Goal: Transaction & Acquisition: Purchase product/service

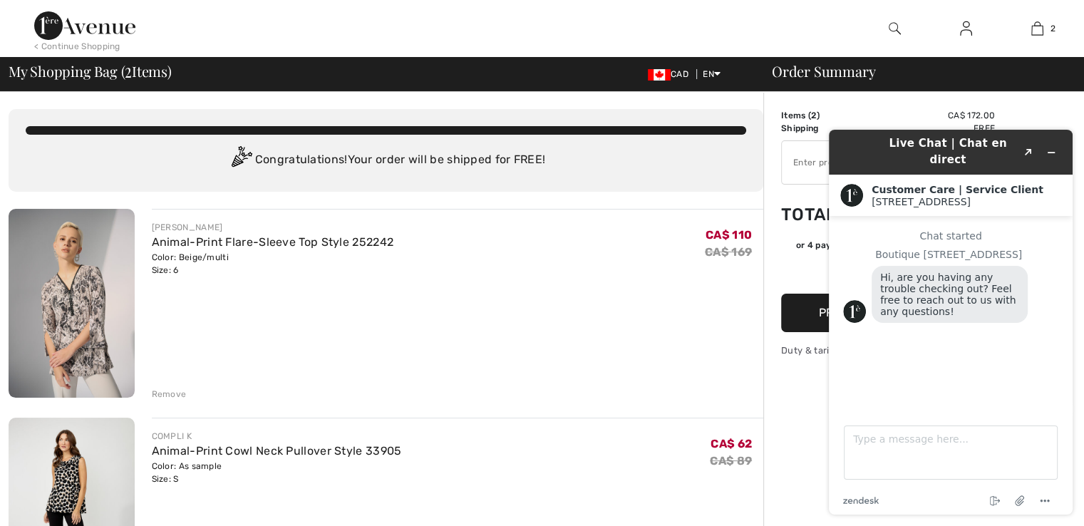
click at [1053, 91] on div "< Continue Shopping 2 Added to Bag Joseph Ribkoff Animal-print Flare-sleeve Top…" at bounding box center [542, 46] width 1084 height 92
click at [703, 372] on div "JOSEPH RIBKOFF Animal-Print Flare-Sleeve Top Style 252242 Color: Beige/multi Si…" at bounding box center [458, 305] width 612 height 192
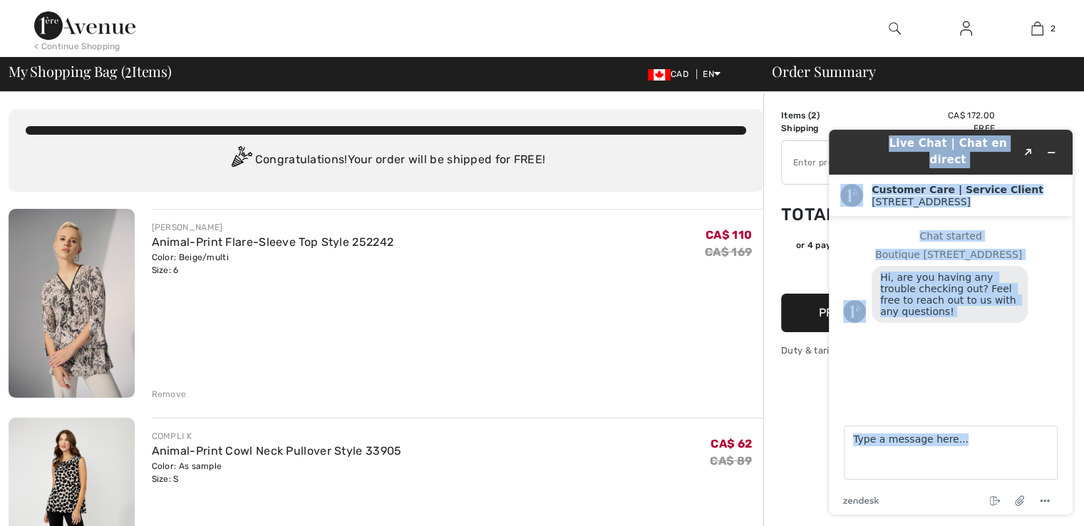
drag, startPoint x: 850, startPoint y: 281, endPoint x: 868, endPoint y: 550, distance: 269.2
click at [868, 525] on html "Live Chat | Chat en direct Created with Sketch. Customer Care | Service Client …" at bounding box center [950, 322] width 266 height 408
click at [1035, 142] on button "Created with Sketch." at bounding box center [1028, 152] width 23 height 20
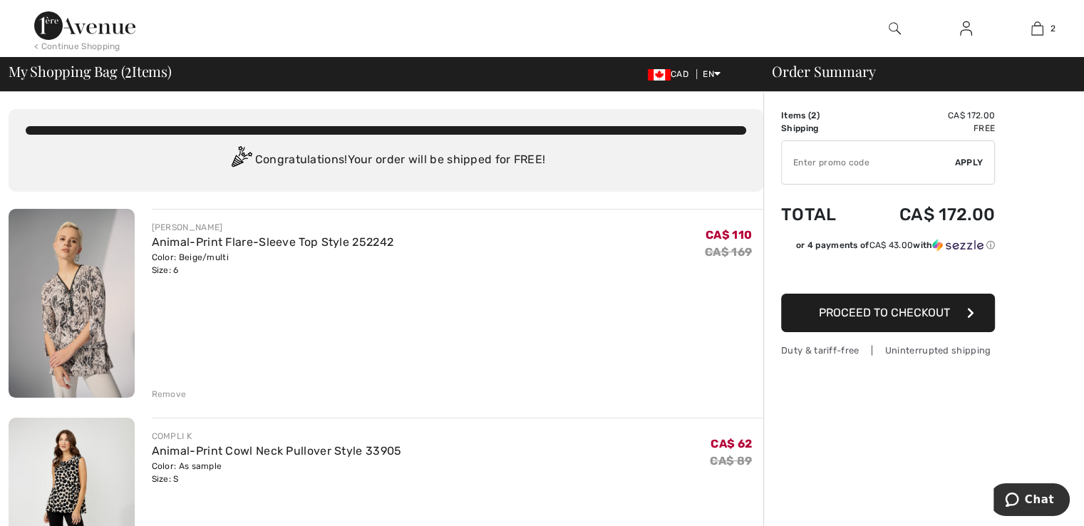
click at [827, 156] on input "TEXT" at bounding box center [868, 162] width 173 height 43
type input "EXTRA20"
click at [976, 156] on span "Apply" at bounding box center [969, 162] width 28 height 13
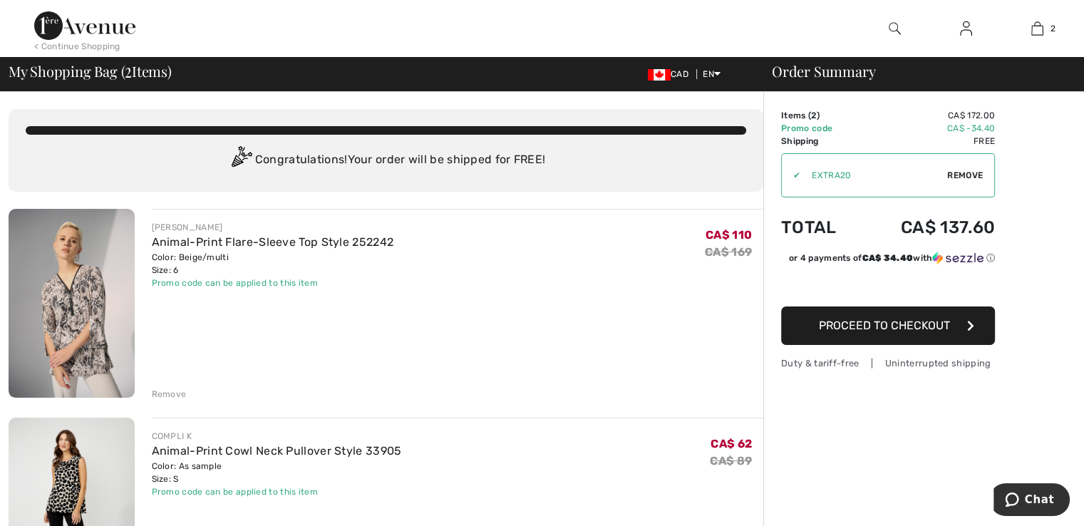
click at [888, 28] on img at bounding box center [894, 28] width 12 height 17
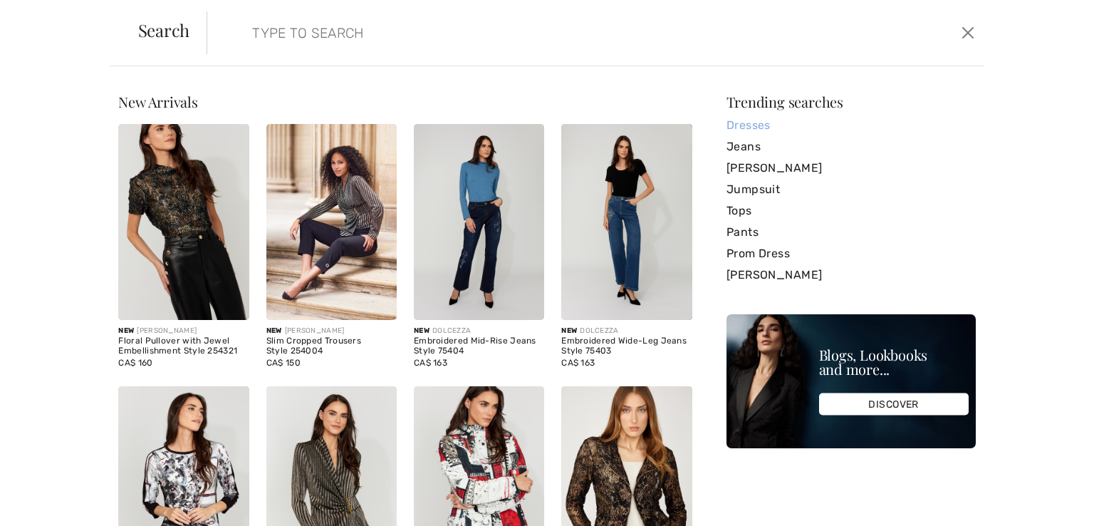
click at [753, 128] on link "Dresses" at bounding box center [851, 125] width 249 height 21
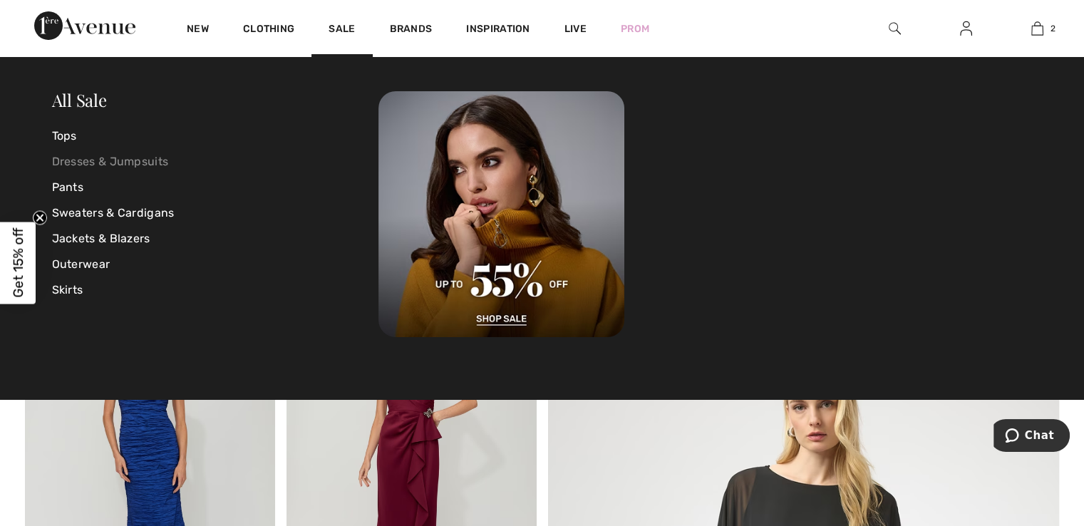
click at [131, 158] on link "Dresses & Jumpsuits" at bounding box center [215, 162] width 327 height 26
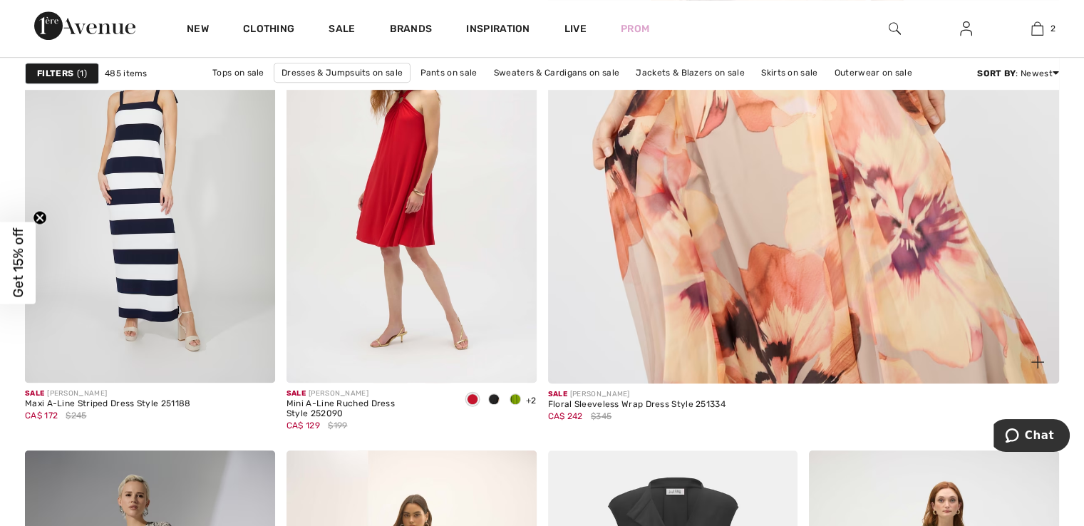
scroll to position [1069, 0]
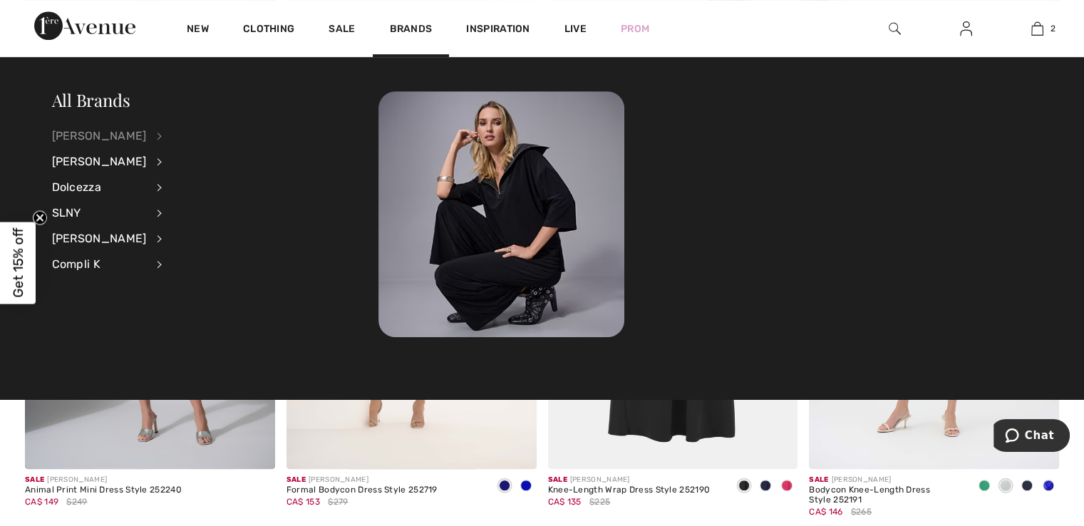
click at [105, 133] on div "[PERSON_NAME]" at bounding box center [99, 136] width 95 height 26
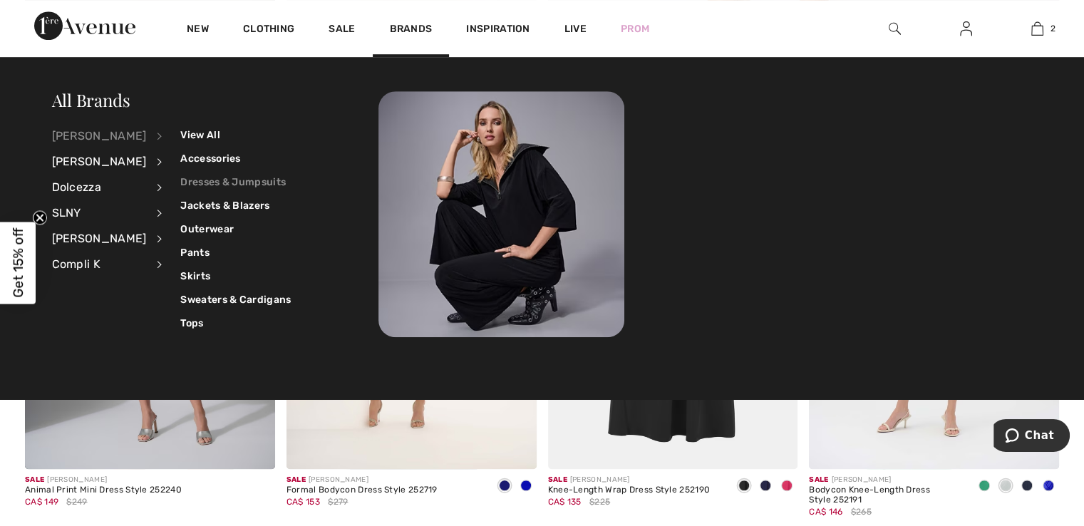
click at [242, 177] on link "Dresses & Jumpsuits" at bounding box center [235, 182] width 110 height 24
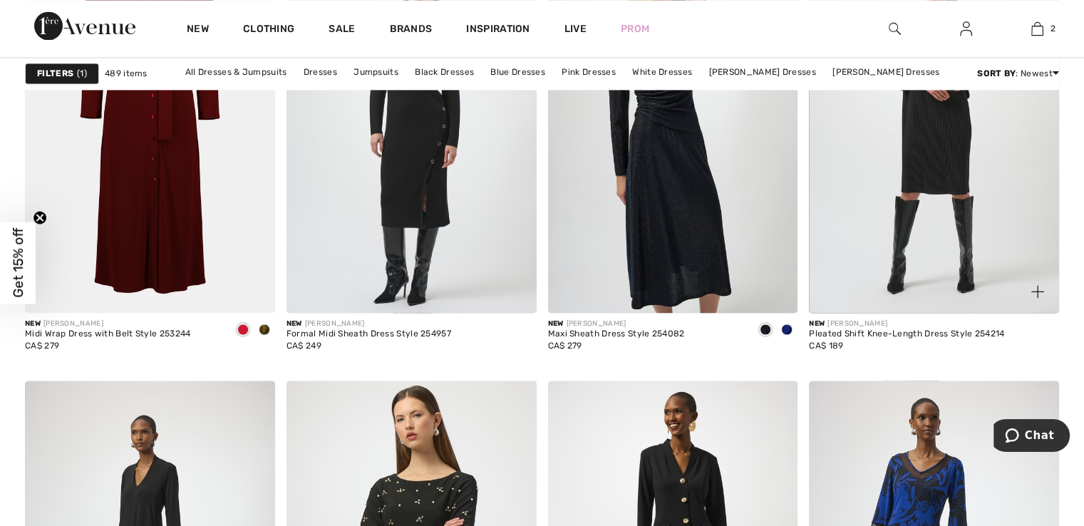
scroll to position [1995, 0]
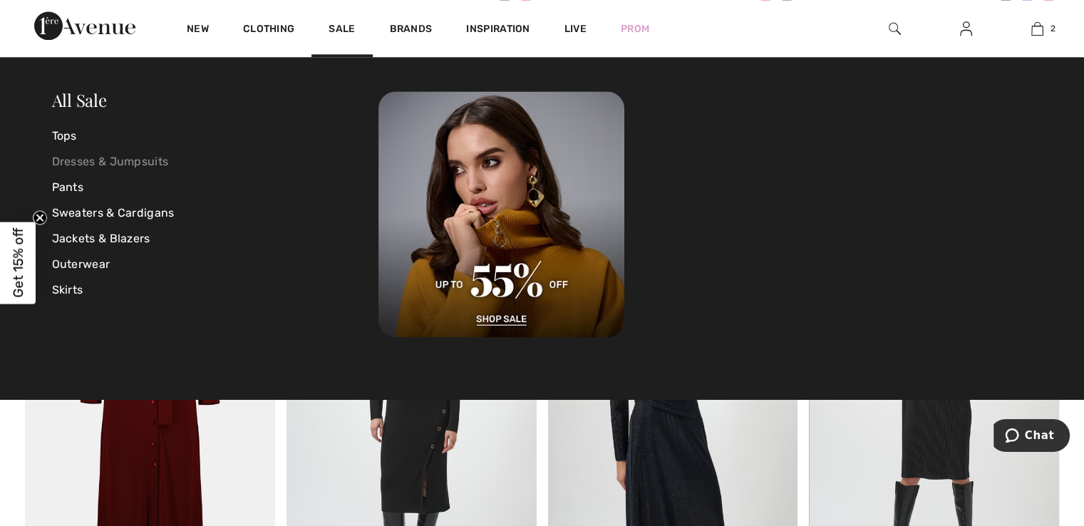
click at [165, 155] on link "Dresses & Jumpsuits" at bounding box center [215, 162] width 327 height 26
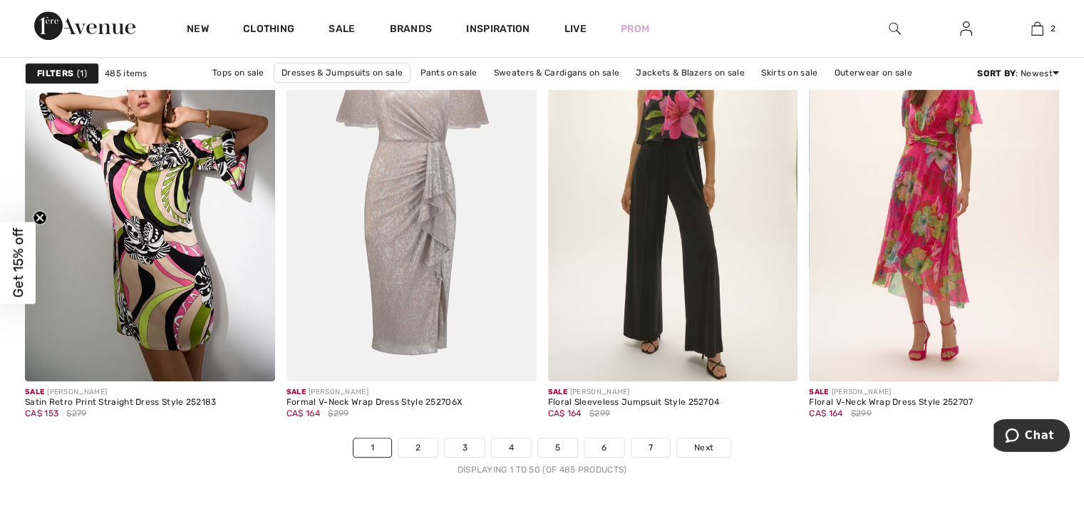
scroll to position [6839, 0]
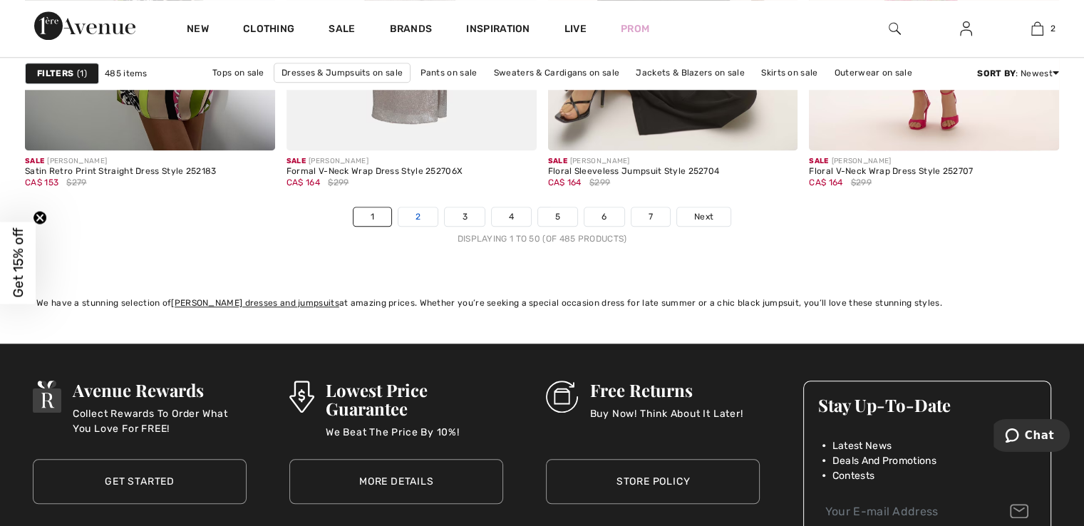
click at [420, 211] on link "2" at bounding box center [417, 216] width 39 height 19
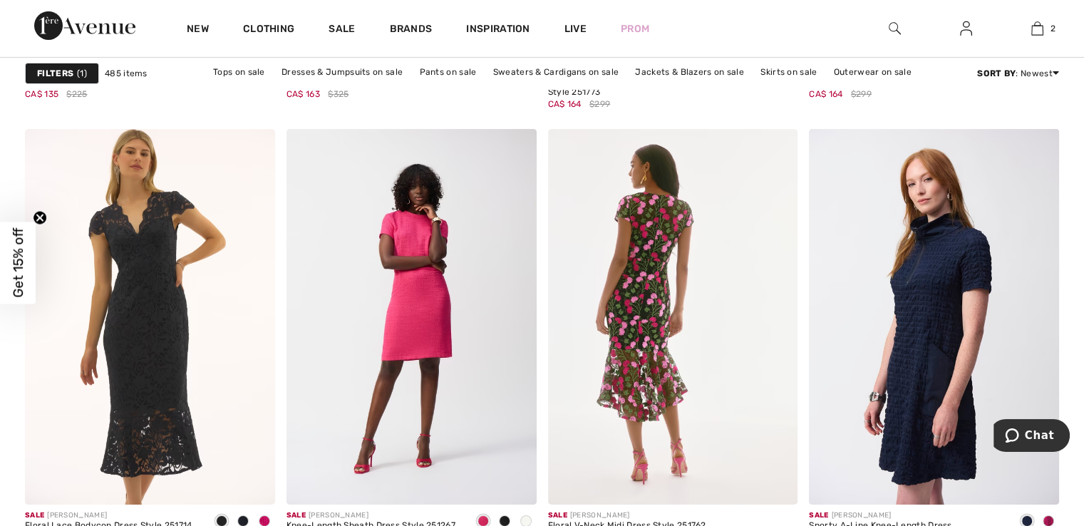
scroll to position [5058, 0]
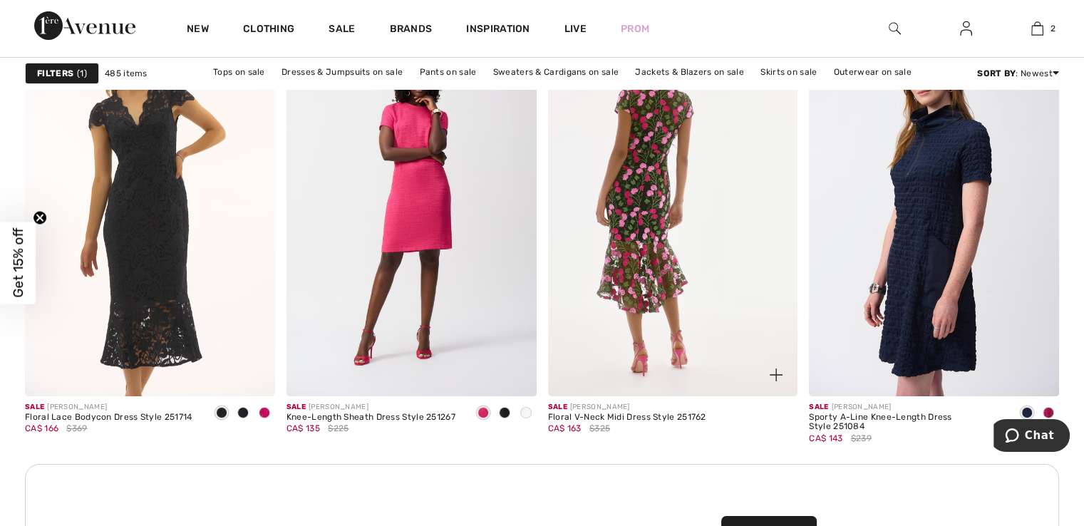
click at [675, 218] on img at bounding box center [673, 208] width 250 height 375
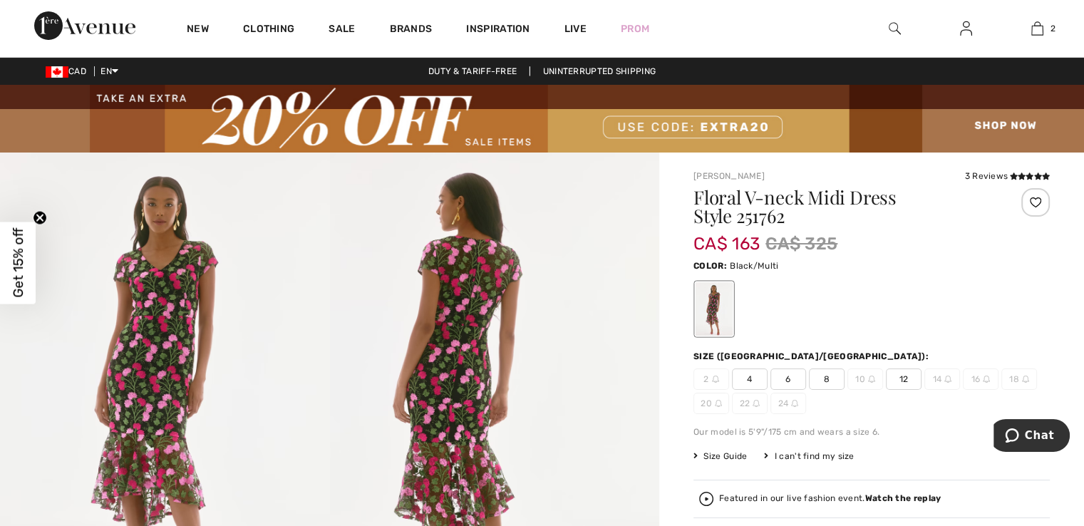
click at [786, 376] on span "6" at bounding box center [788, 378] width 36 height 21
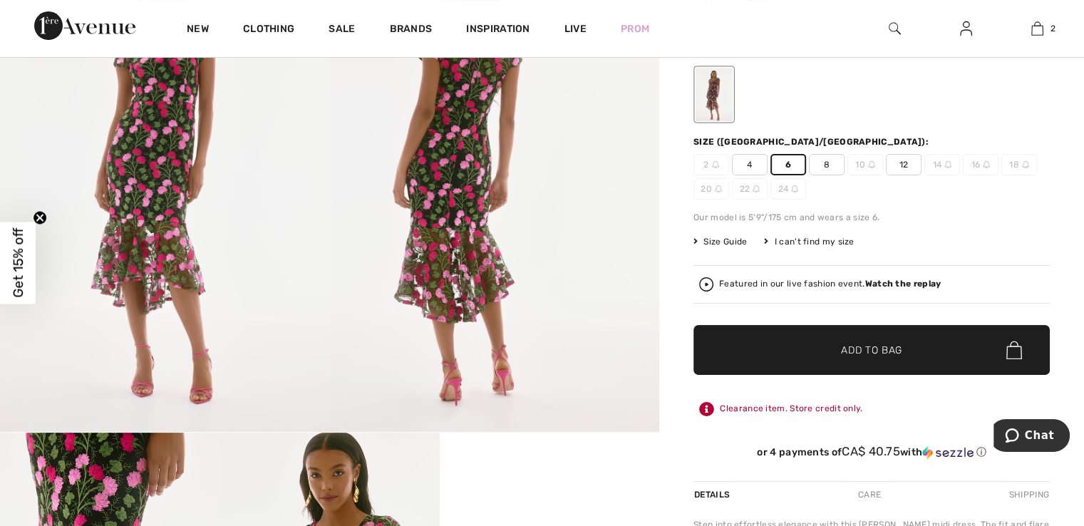
scroll to position [427, 0]
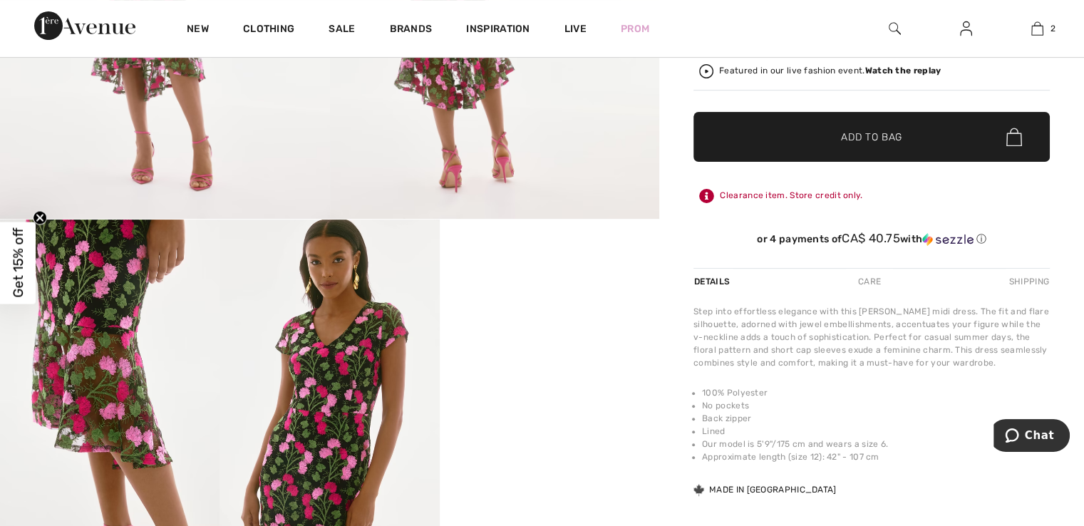
click at [903, 125] on span "✔ Added to Bag Add to Bag" at bounding box center [871, 137] width 356 height 50
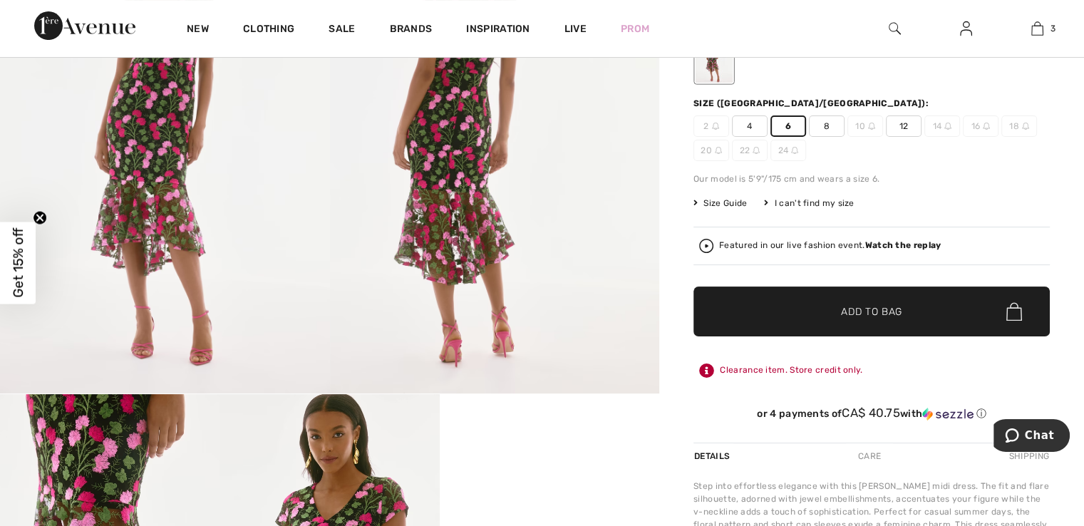
scroll to position [0, 0]
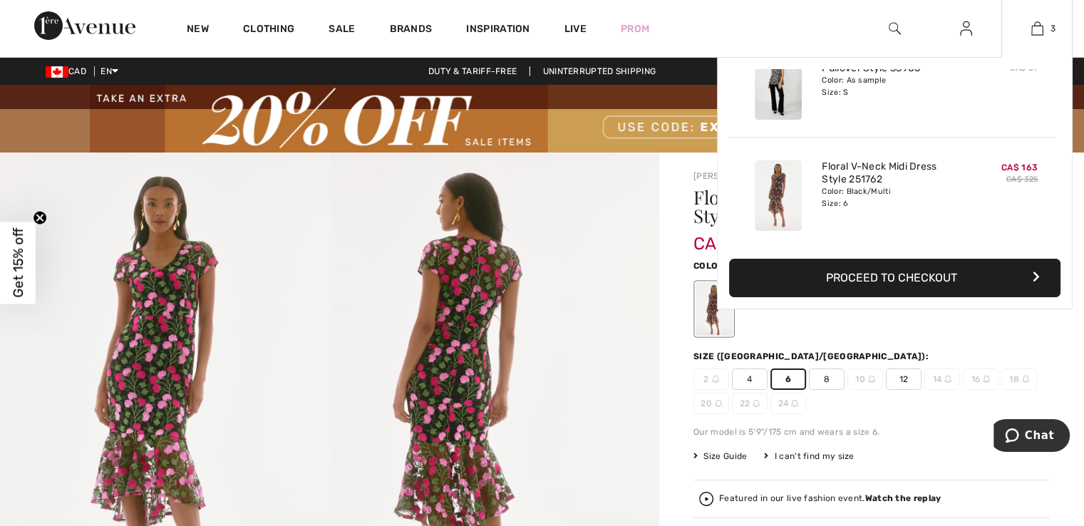
click at [900, 276] on button "Proceed to Checkout" at bounding box center [894, 278] width 331 height 38
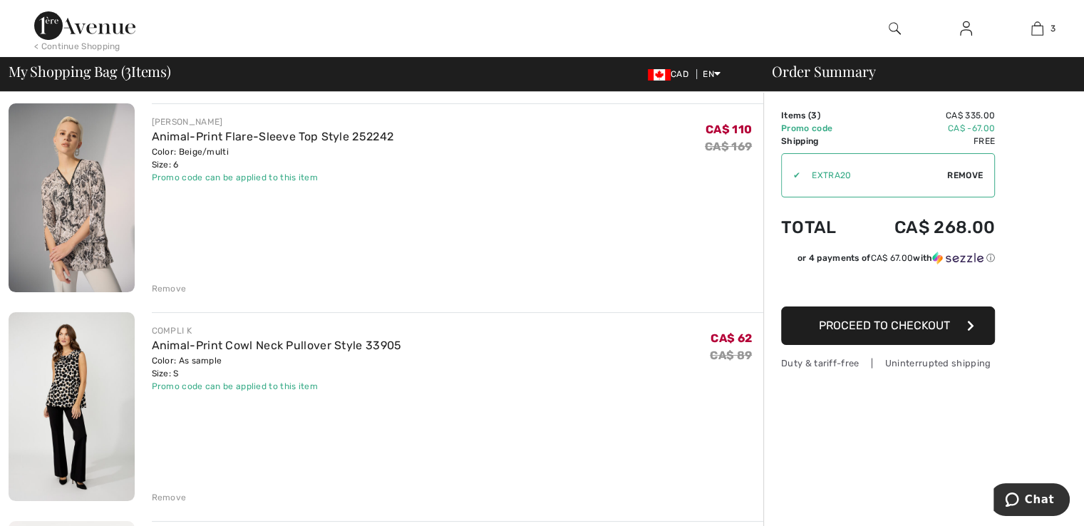
scroll to position [214, 0]
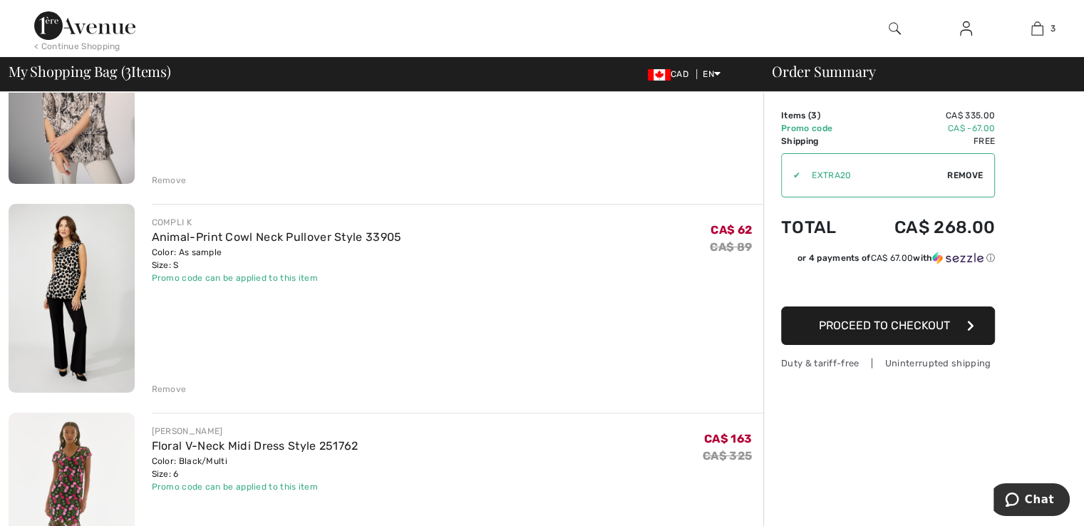
click at [82, 257] on img at bounding box center [72, 298] width 126 height 189
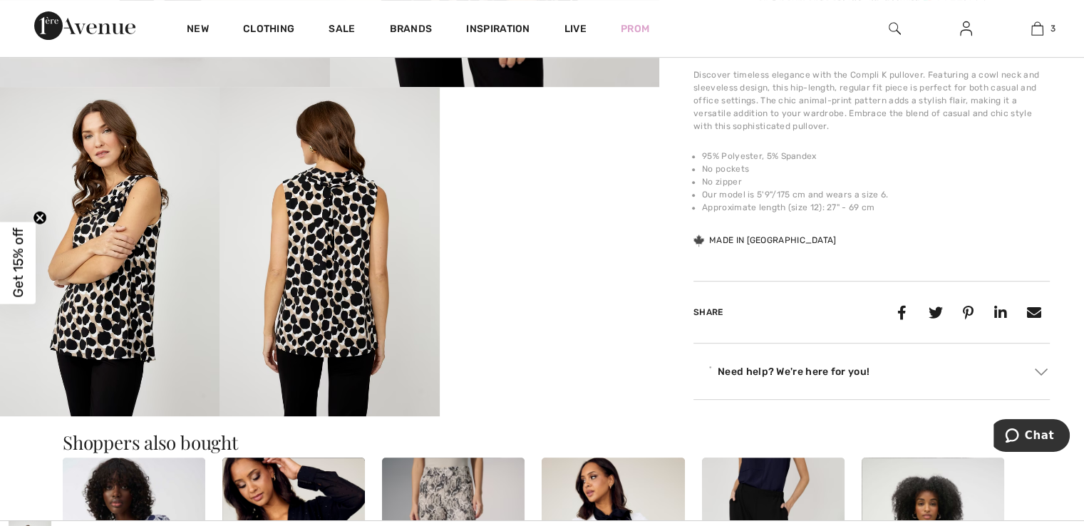
scroll to position [570, 0]
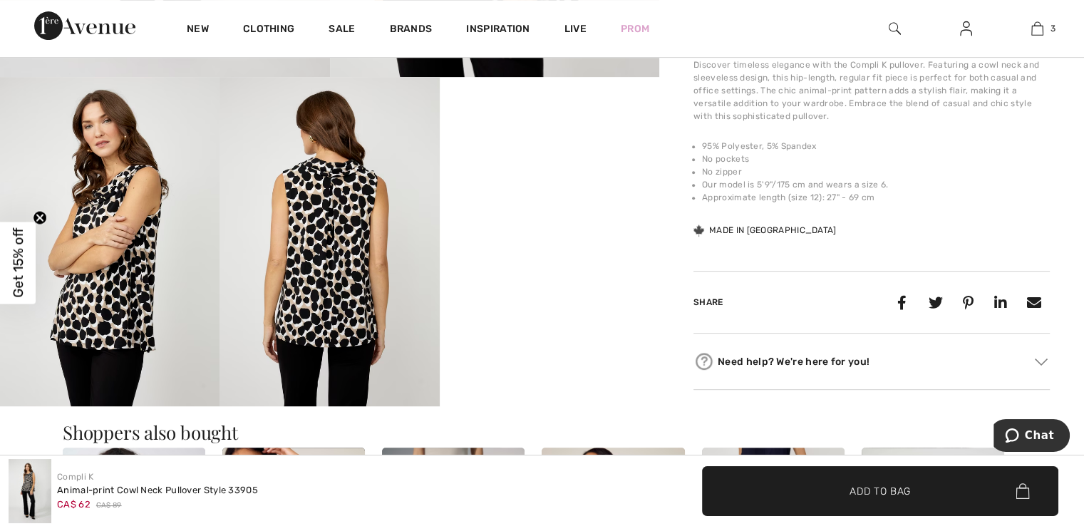
click at [336, 186] on img at bounding box center [328, 241] width 219 height 329
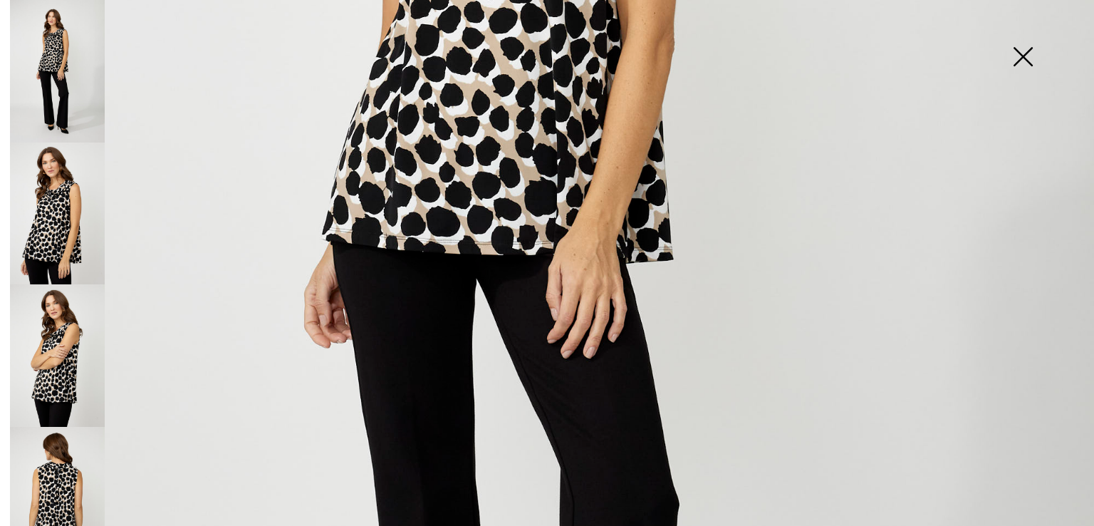
click at [66, 437] on img at bounding box center [57, 498] width 95 height 142
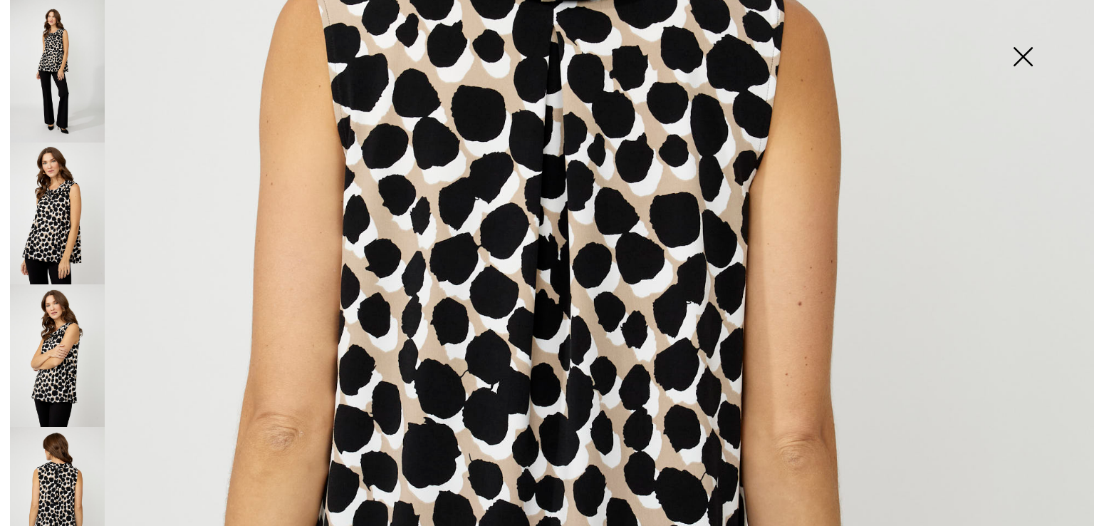
scroll to position [499, 0]
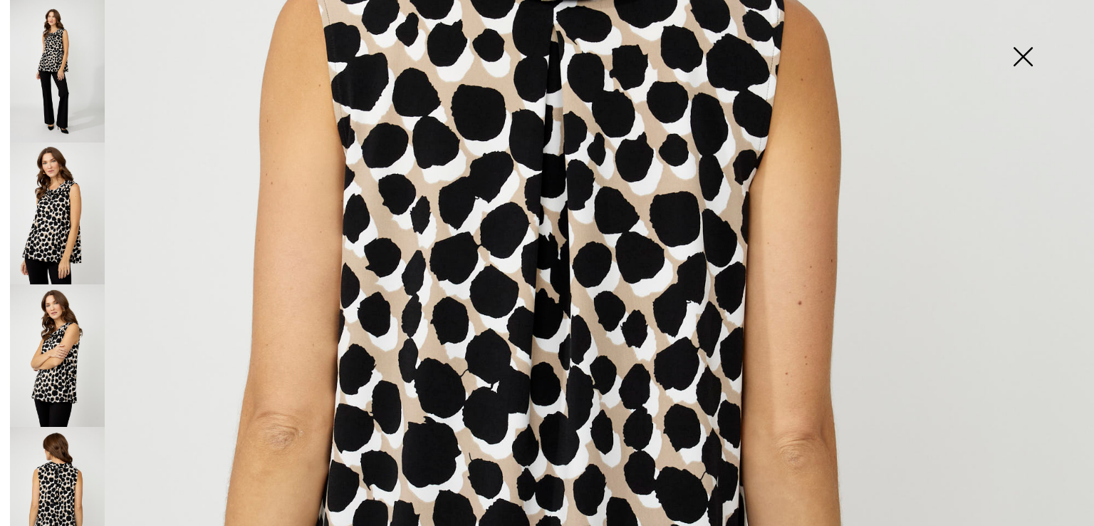
click at [74, 197] on img at bounding box center [57, 213] width 95 height 142
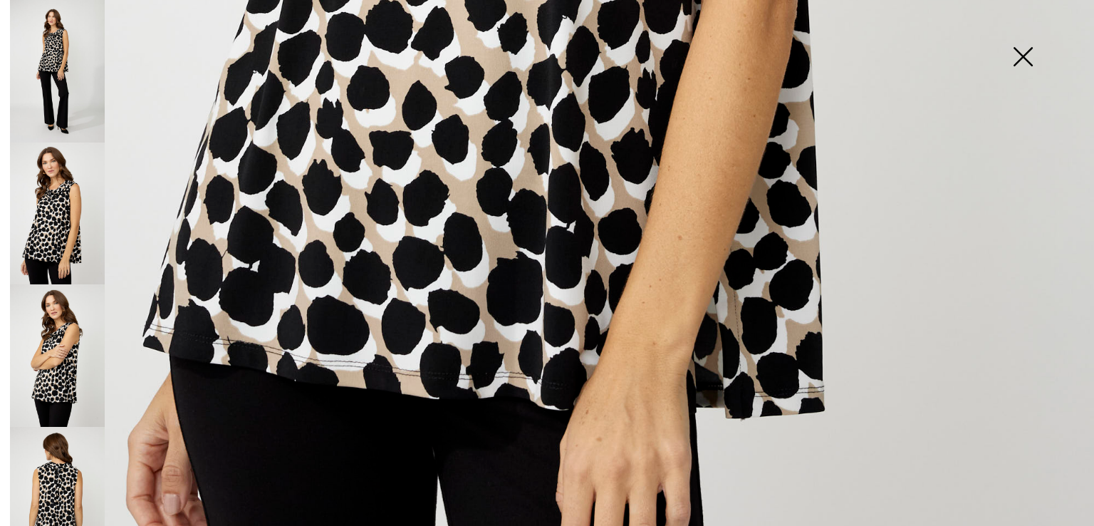
scroll to position [1100, 0]
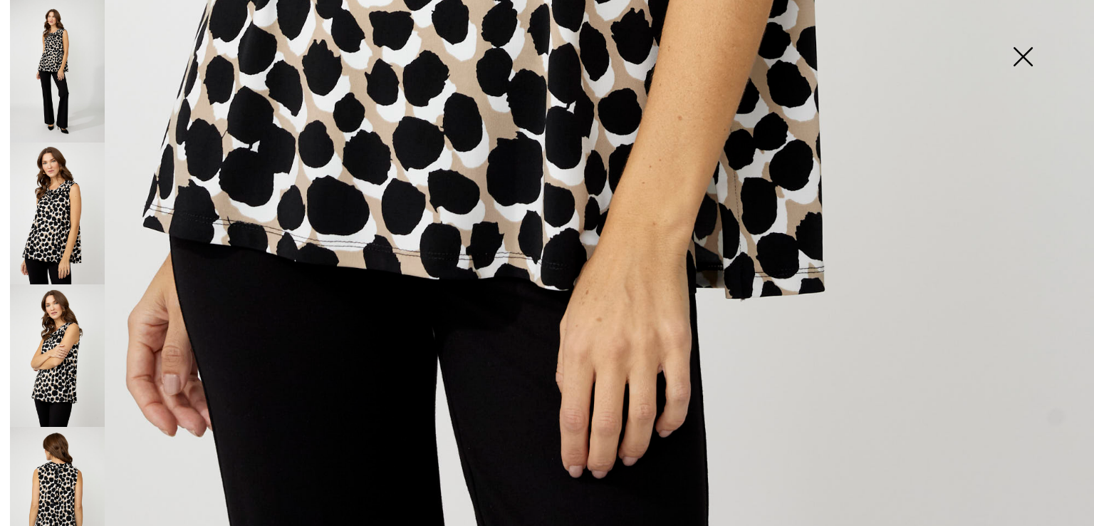
click at [1029, 56] on img at bounding box center [1022, 57] width 71 height 73
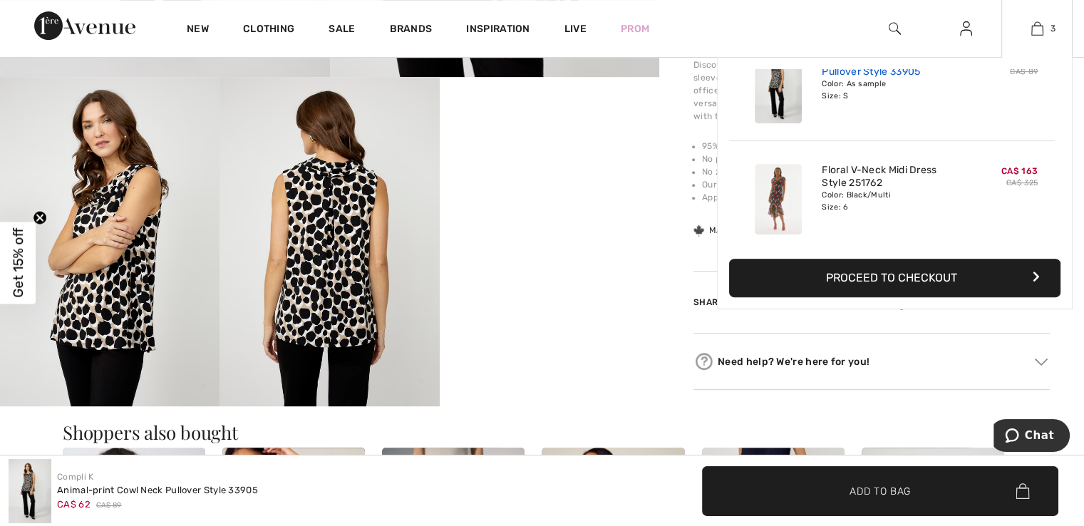
scroll to position [154, 0]
click at [772, 199] on img at bounding box center [777, 195] width 47 height 71
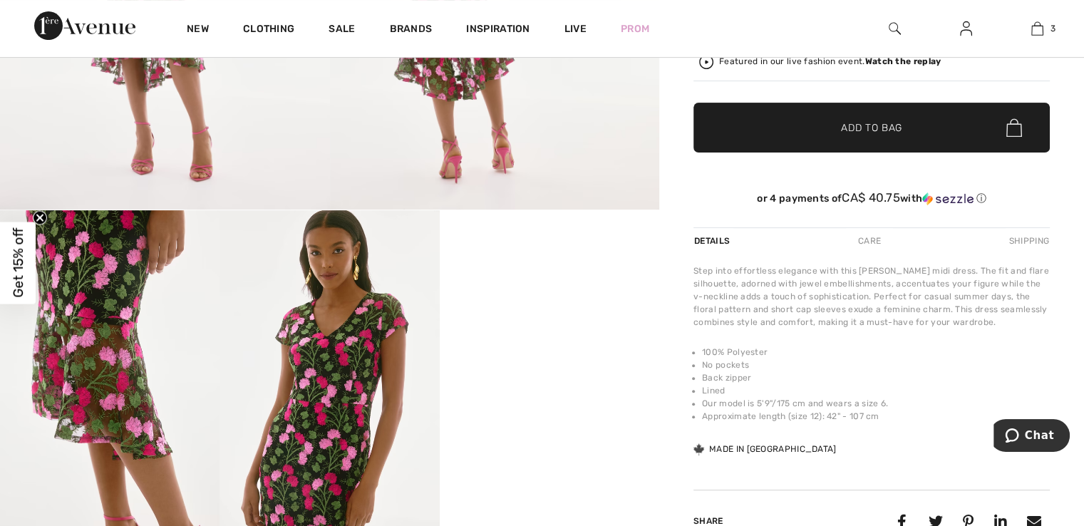
scroll to position [641, 0]
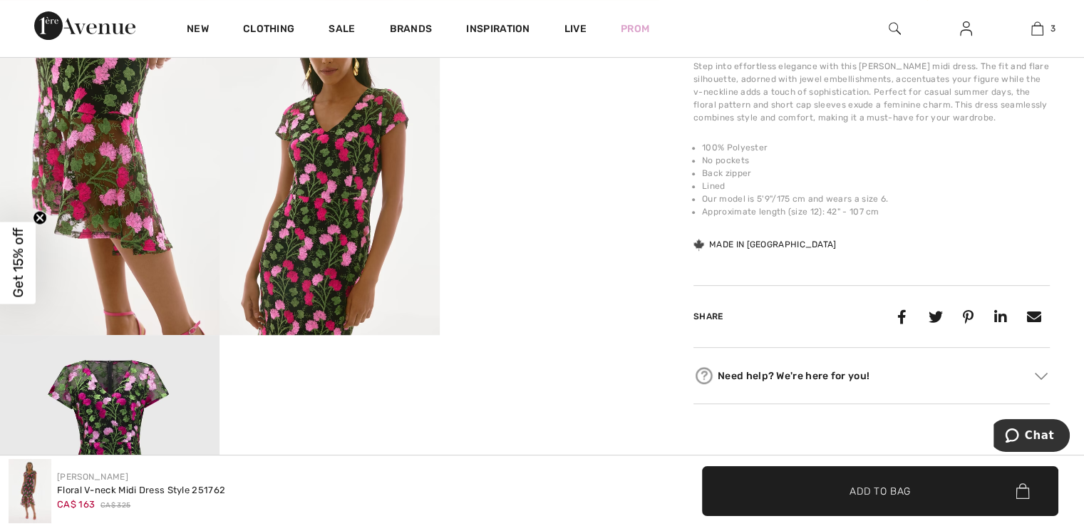
click at [547, 115] on video "Your browser does not support the video tag." at bounding box center [549, 61] width 219 height 110
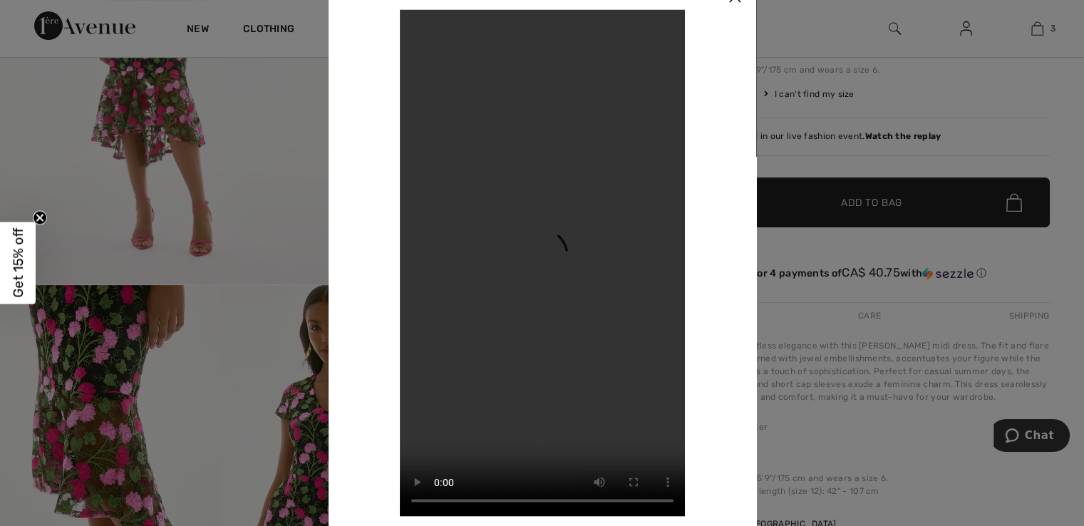
scroll to position [285, 0]
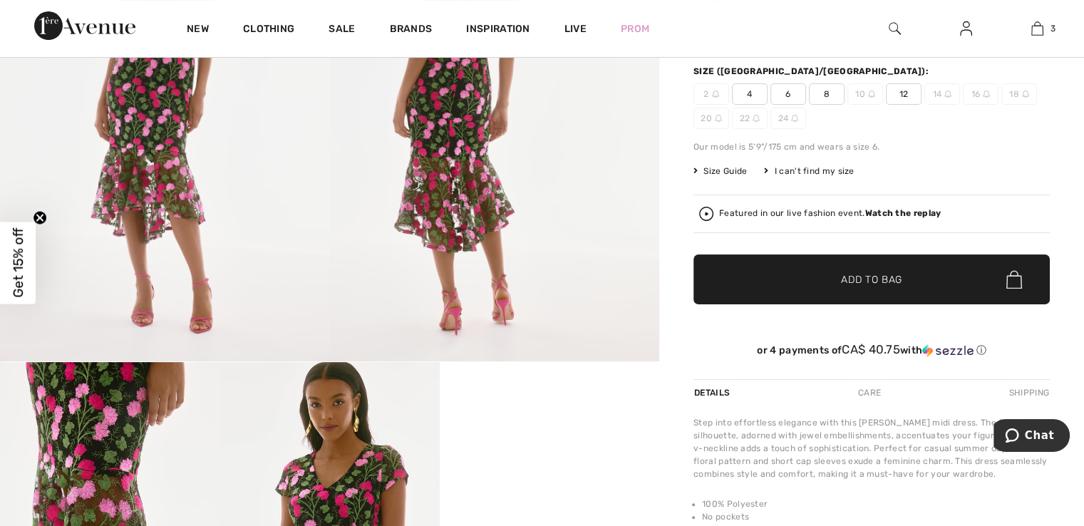
click at [479, 123] on img at bounding box center [495, 114] width 330 height 494
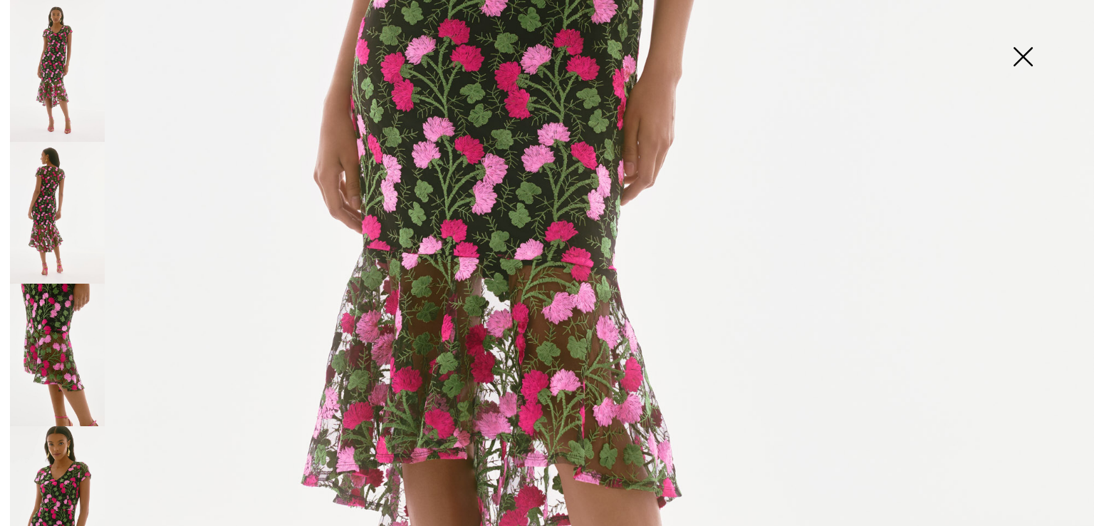
scroll to position [784, 0]
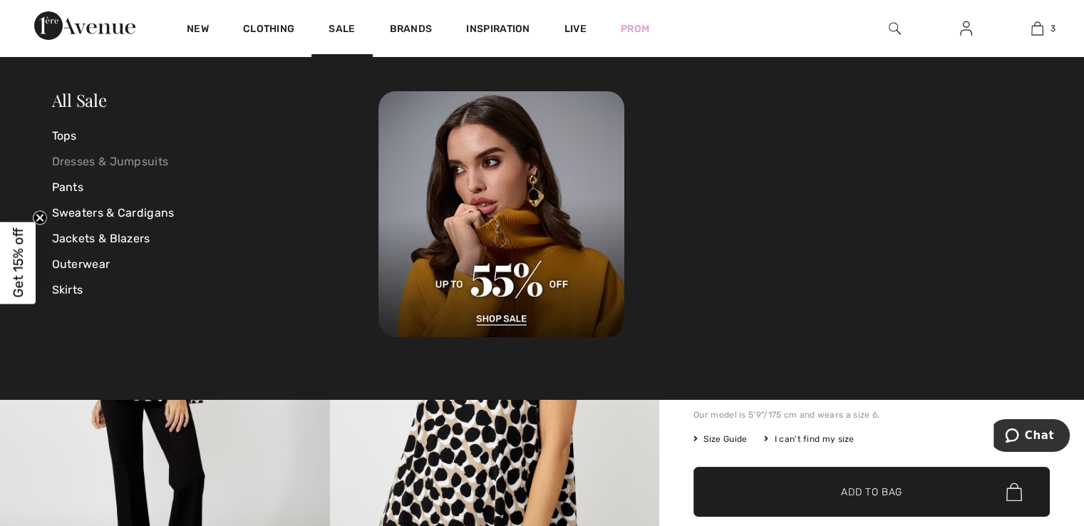
click at [125, 166] on link "Dresses & Jumpsuits" at bounding box center [215, 162] width 327 height 26
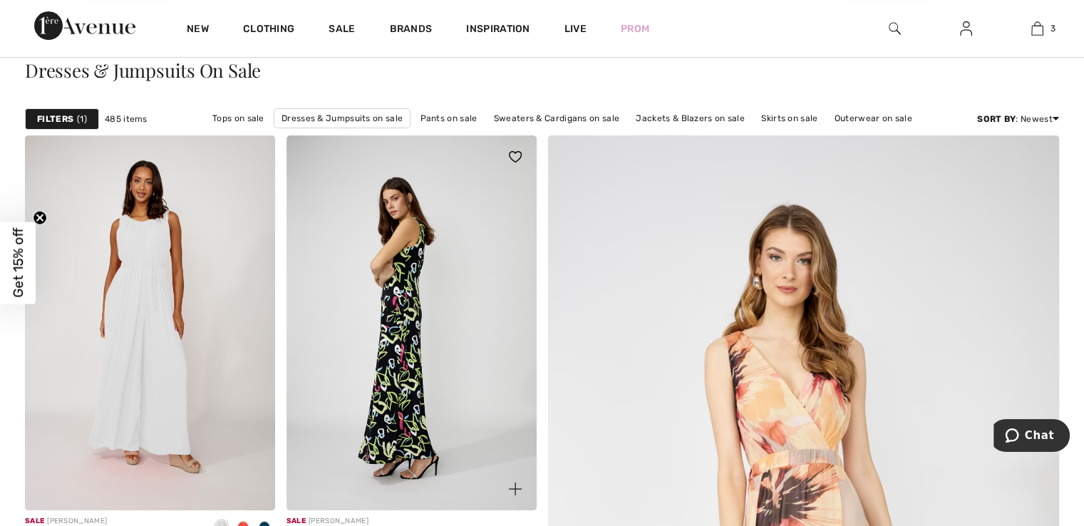
scroll to position [285, 0]
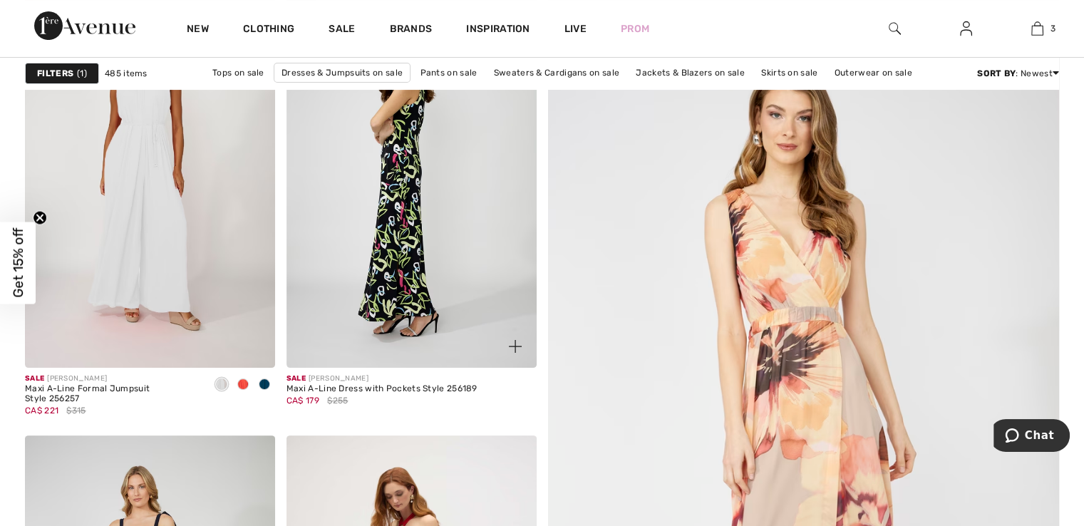
click at [381, 207] on img at bounding box center [411, 180] width 250 height 375
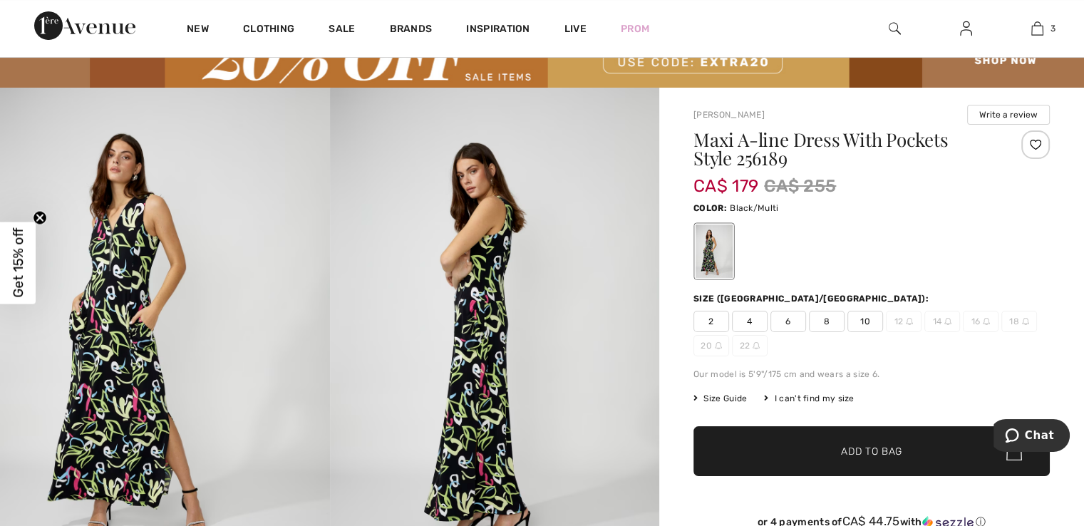
scroll to position [142, 0]
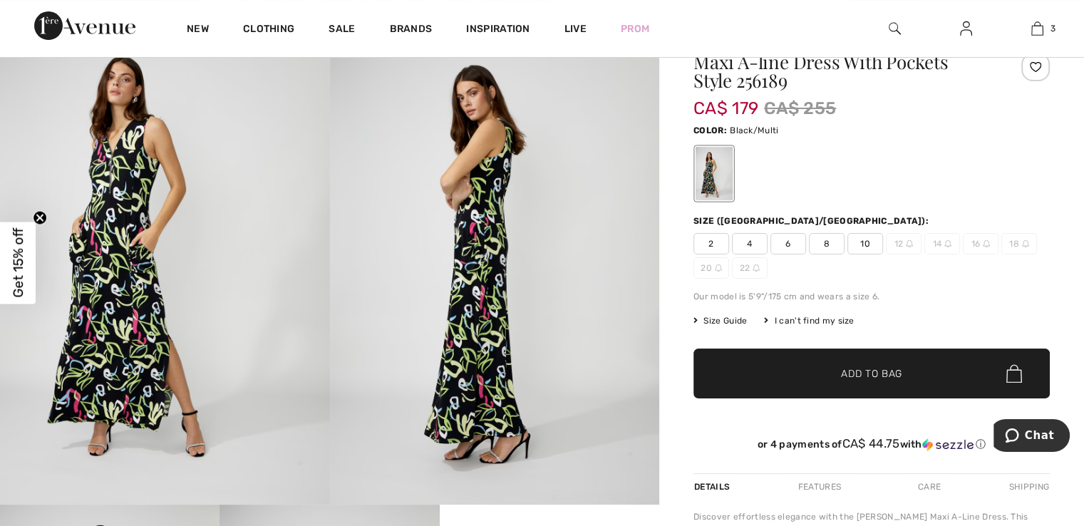
click at [473, 274] on img at bounding box center [495, 257] width 330 height 494
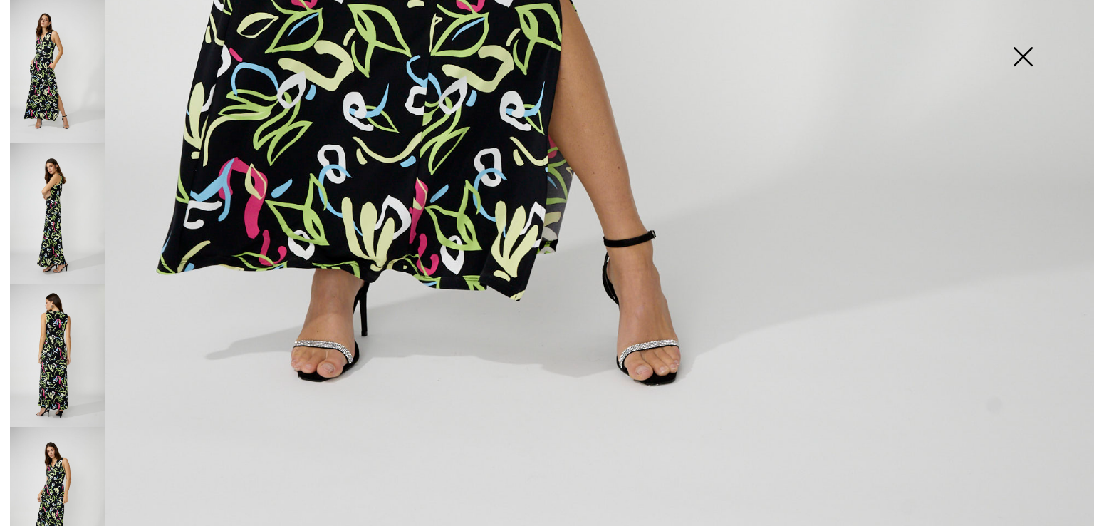
scroll to position [1100, 0]
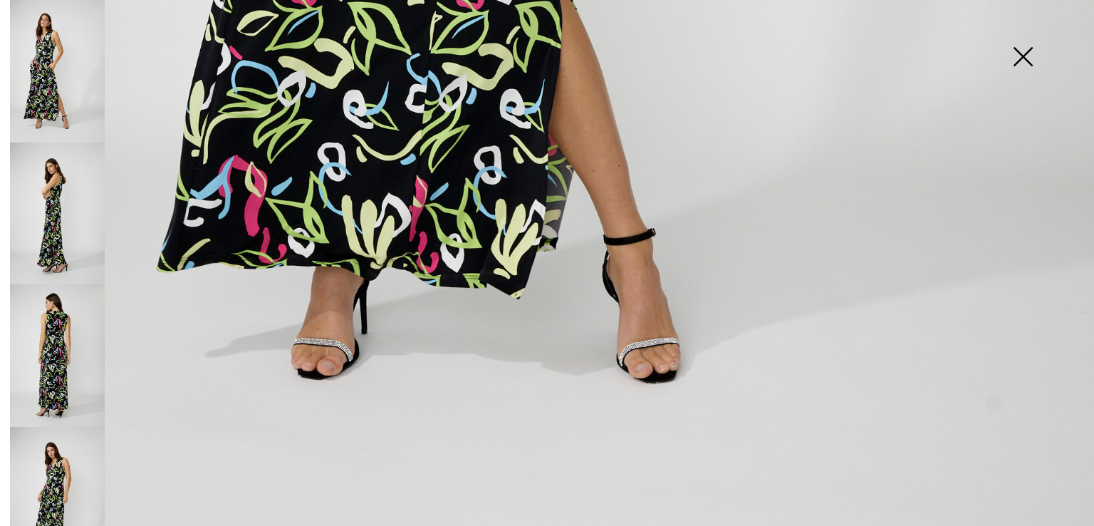
click at [48, 340] on img at bounding box center [57, 355] width 95 height 142
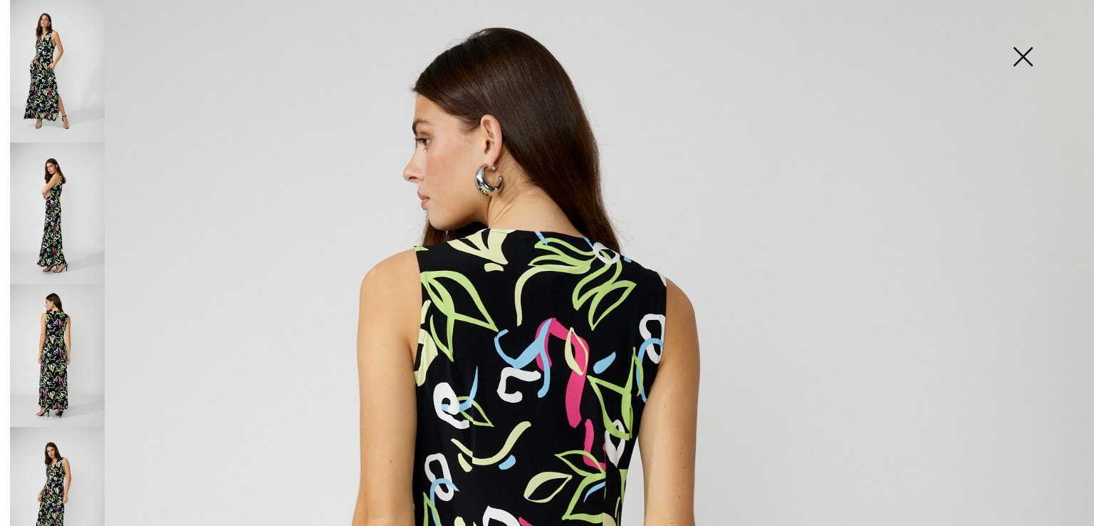
scroll to position [0, 0]
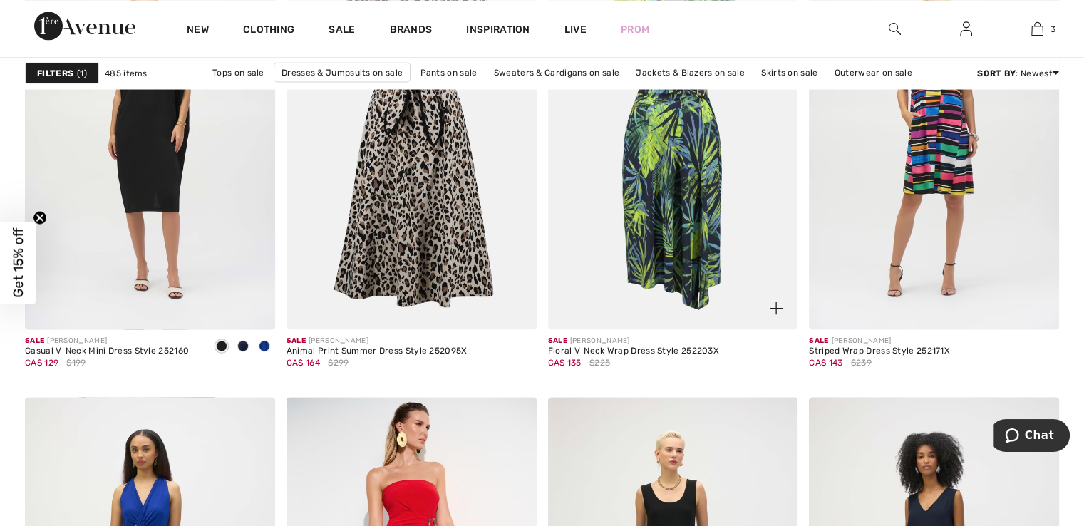
scroll to position [2707, 0]
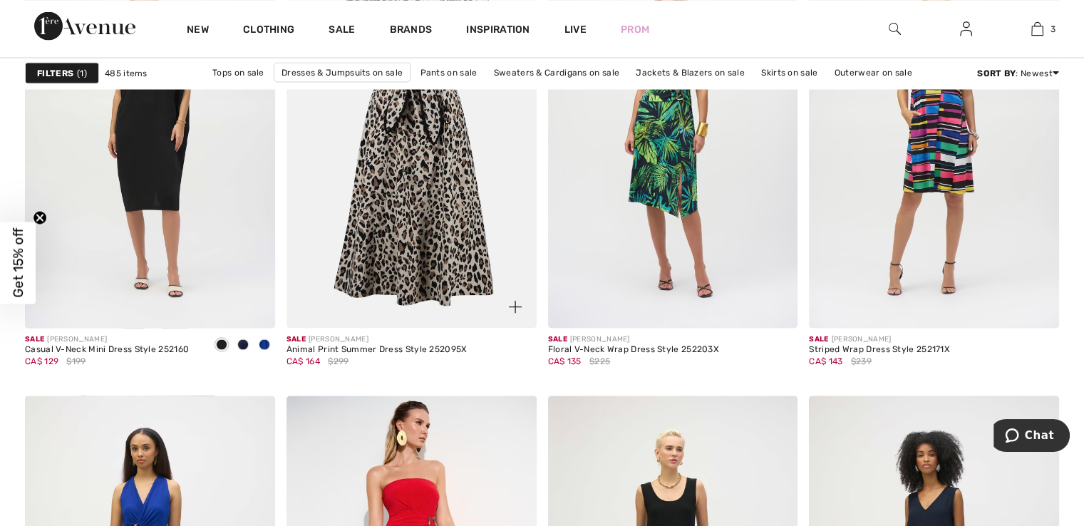
click at [402, 170] on img at bounding box center [411, 140] width 250 height 375
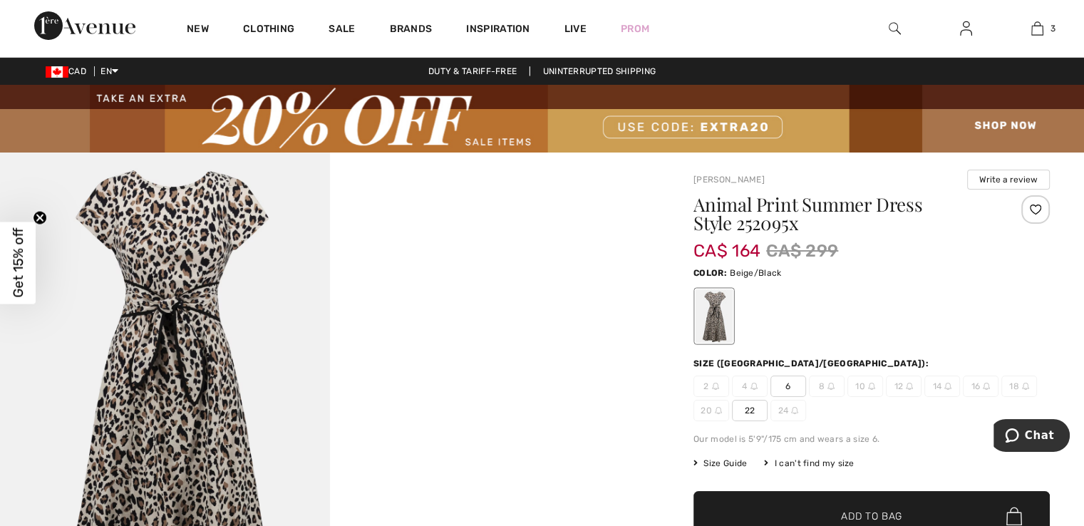
click at [790, 385] on span "6" at bounding box center [788, 385] width 36 height 21
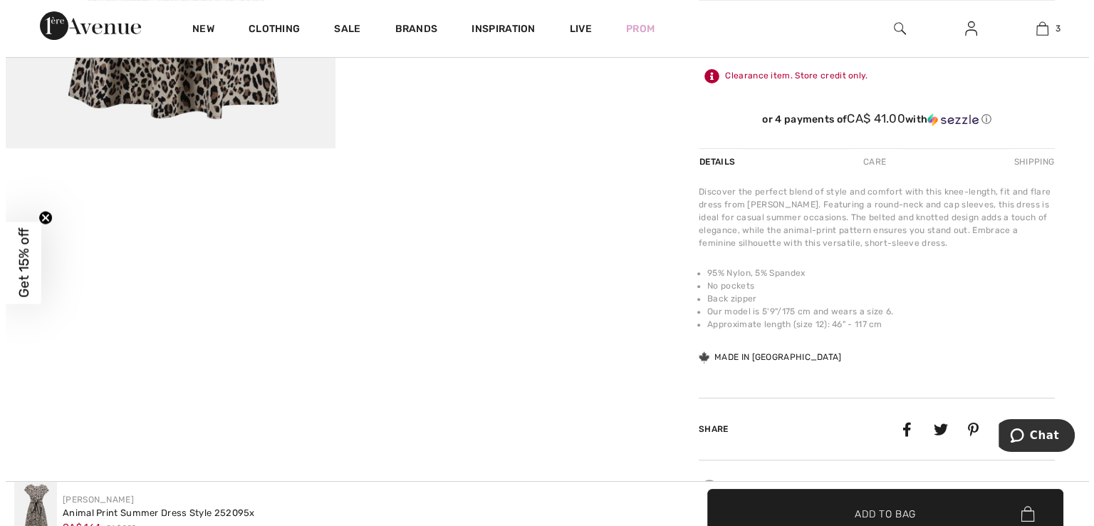
scroll to position [71, 0]
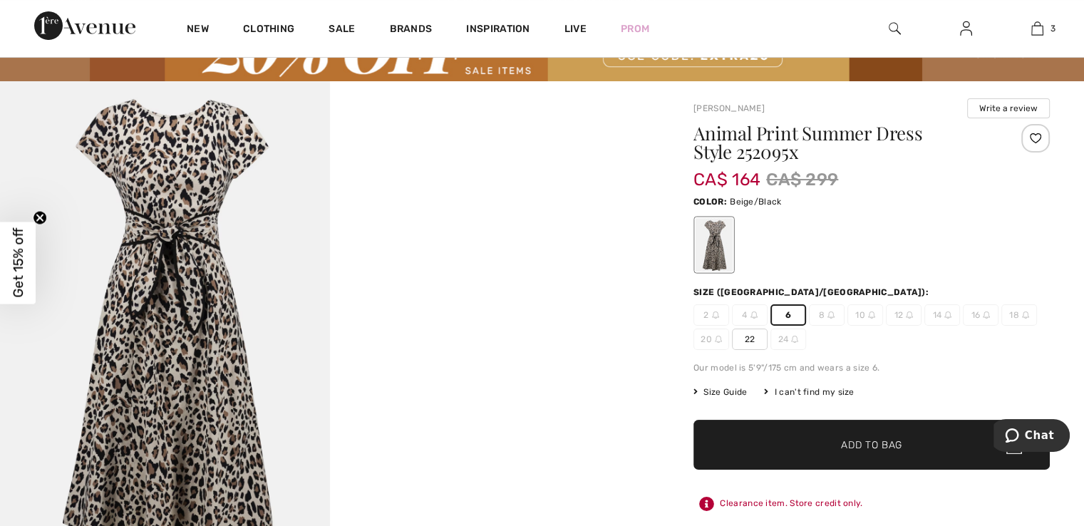
click at [179, 175] on img at bounding box center [165, 328] width 330 height 494
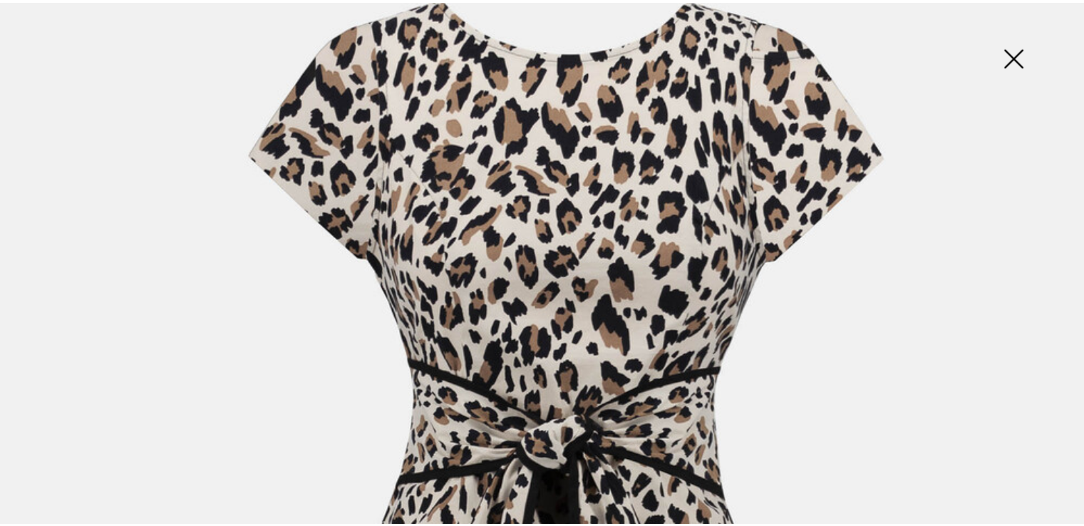
scroll to position [0, 0]
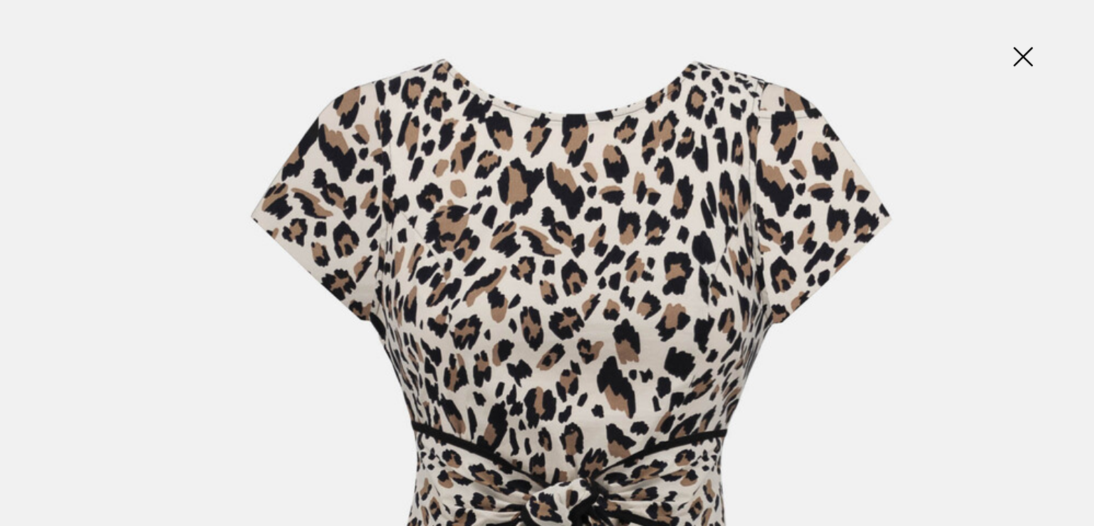
click at [1024, 54] on img at bounding box center [1022, 57] width 71 height 73
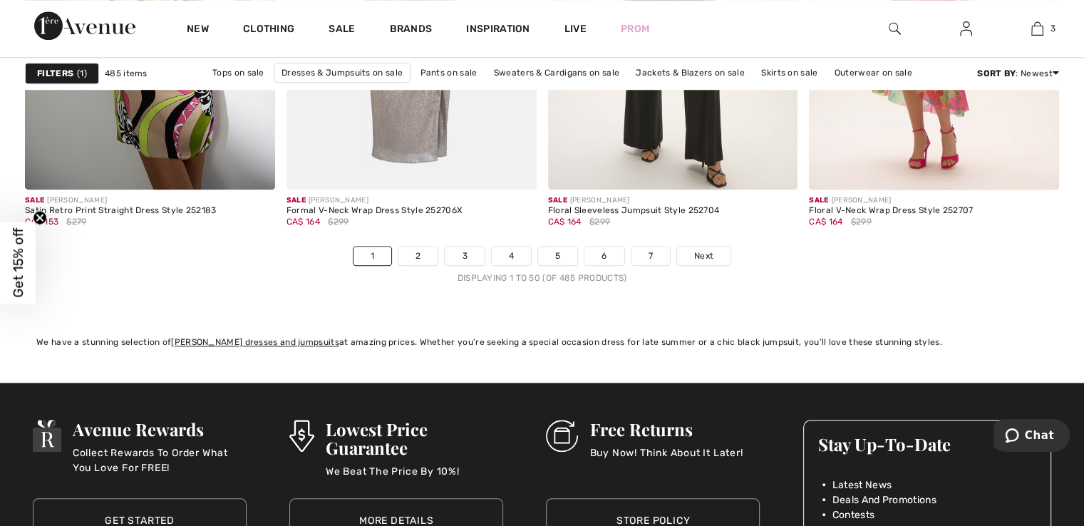
scroll to position [6839, 0]
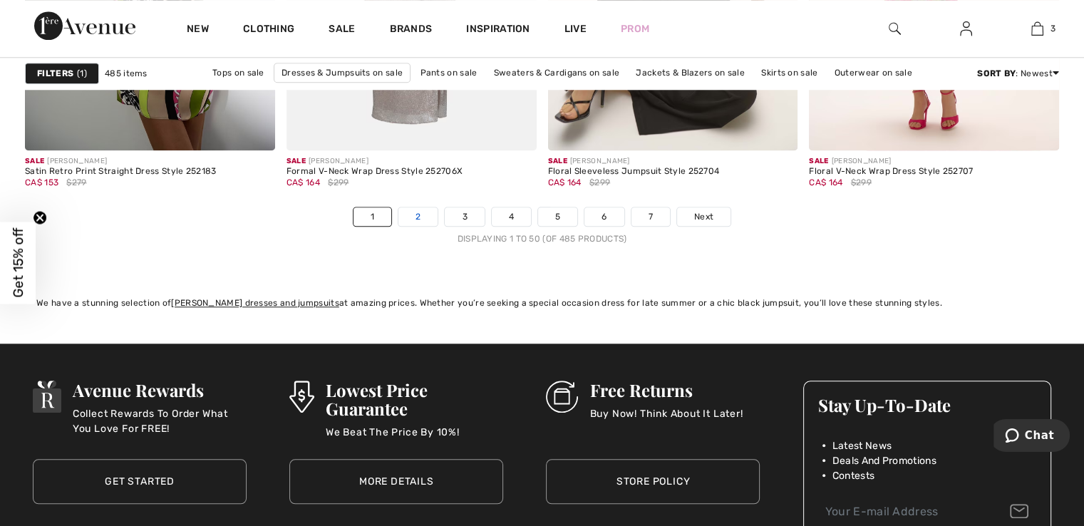
click at [418, 217] on link "2" at bounding box center [417, 216] width 39 height 19
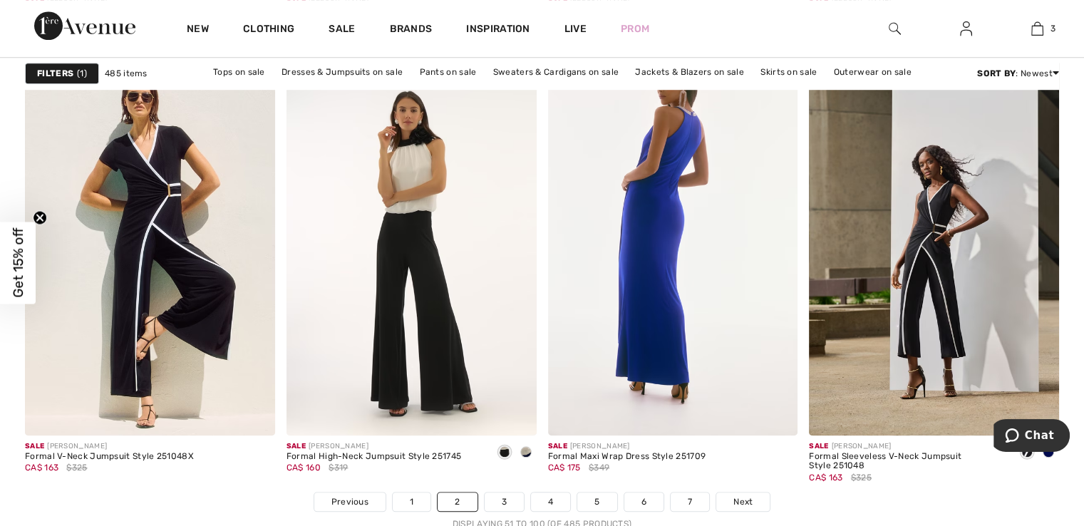
scroll to position [6697, 0]
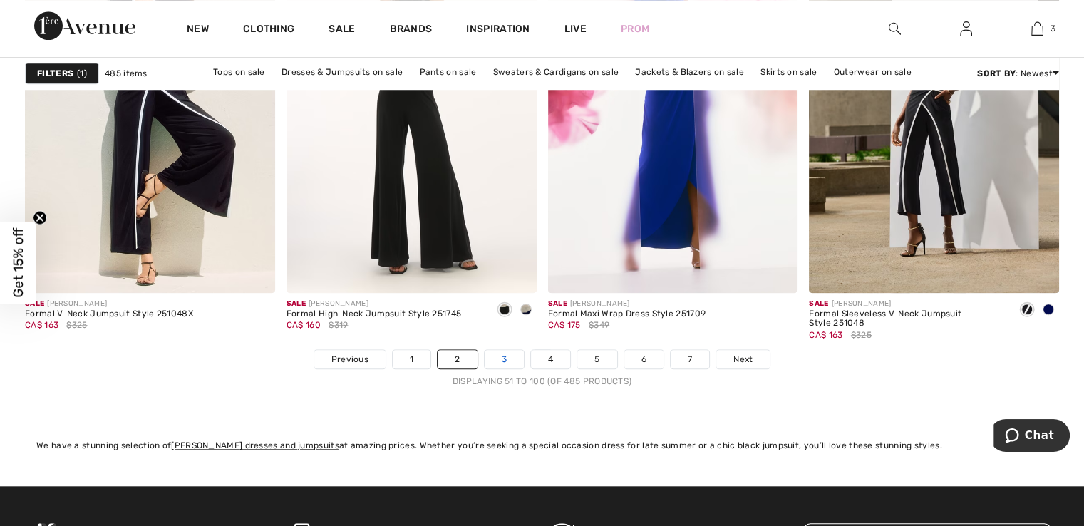
click at [505, 359] on link "3" at bounding box center [503, 359] width 39 height 19
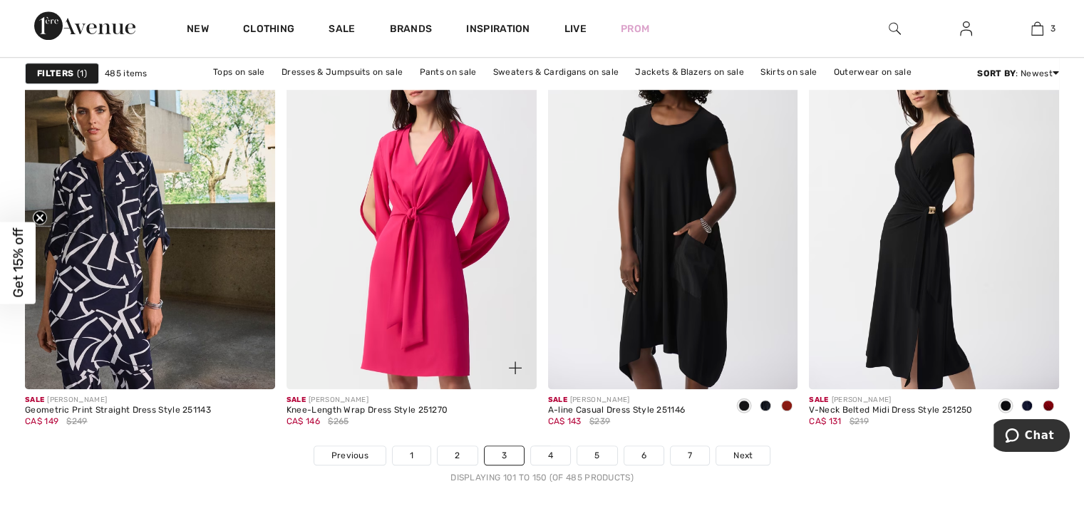
scroll to position [6625, 0]
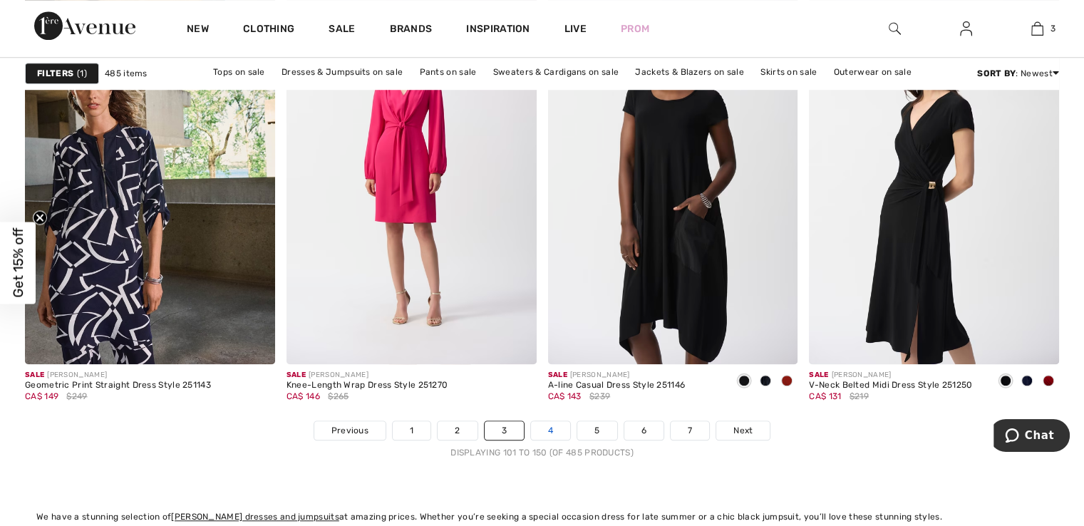
click at [546, 422] on link "4" at bounding box center [550, 430] width 39 height 19
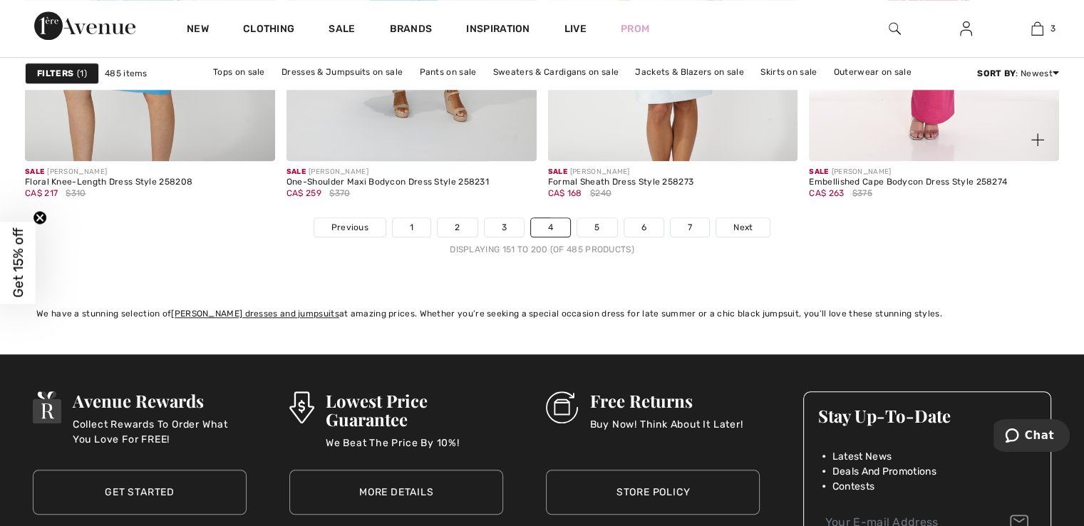
scroll to position [6839, 0]
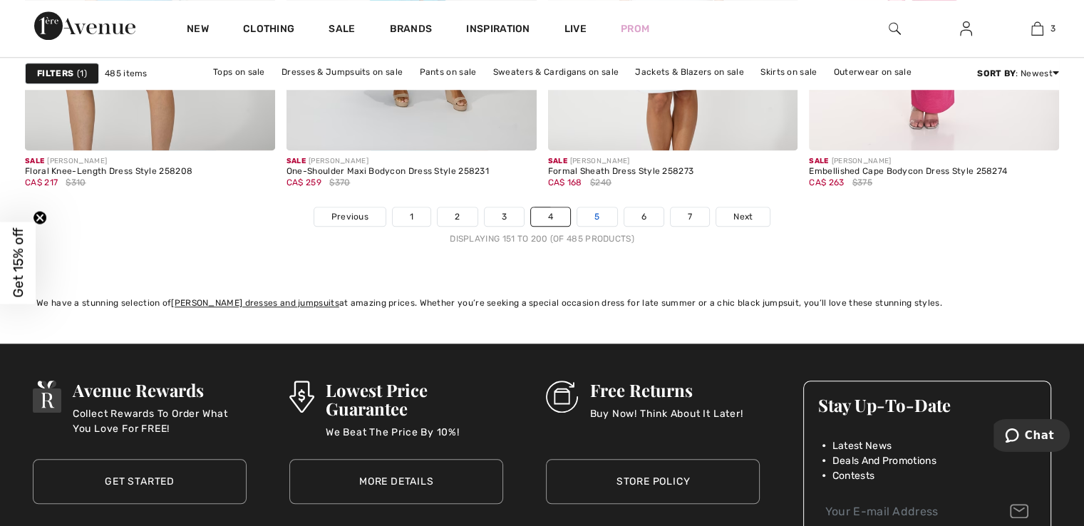
click at [594, 216] on link "5" at bounding box center [596, 216] width 39 height 19
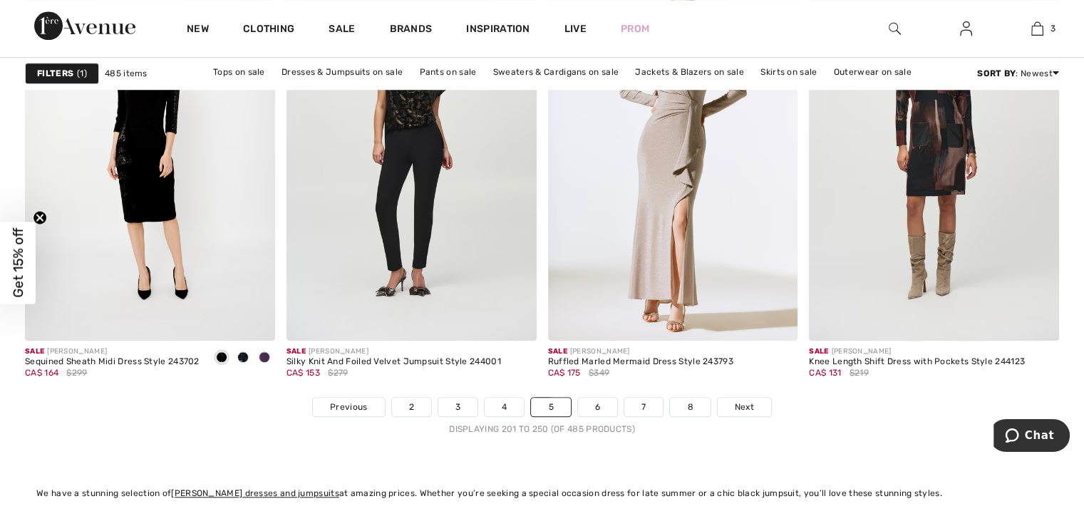
scroll to position [6768, 0]
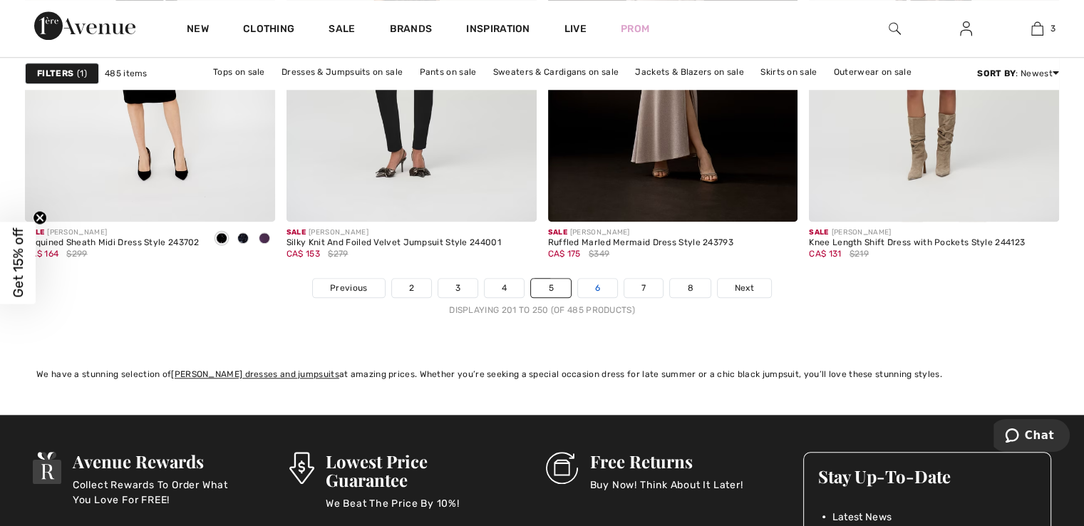
click at [596, 285] on link "6" at bounding box center [597, 288] width 39 height 19
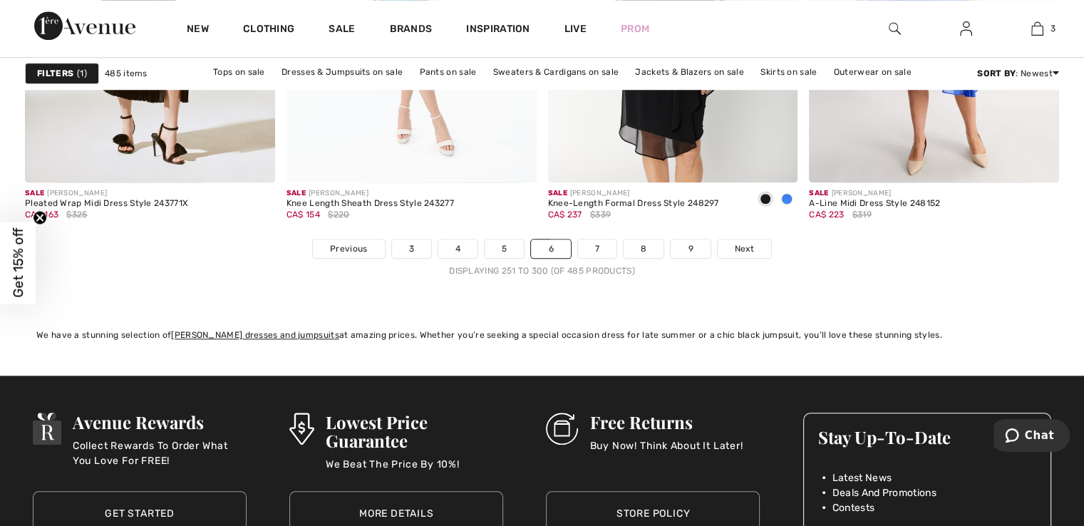
scroll to position [6839, 0]
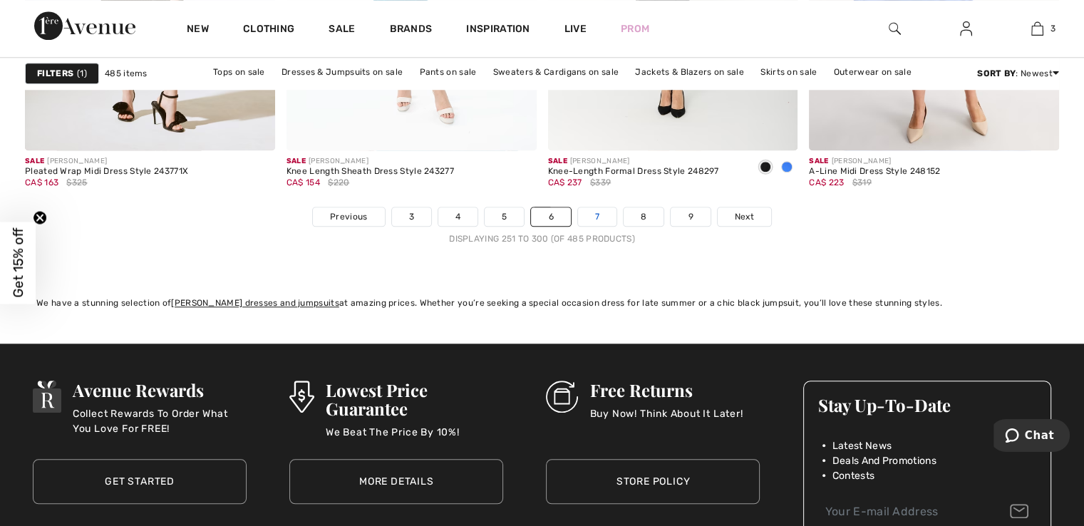
click at [606, 217] on link "7" at bounding box center [597, 216] width 38 height 19
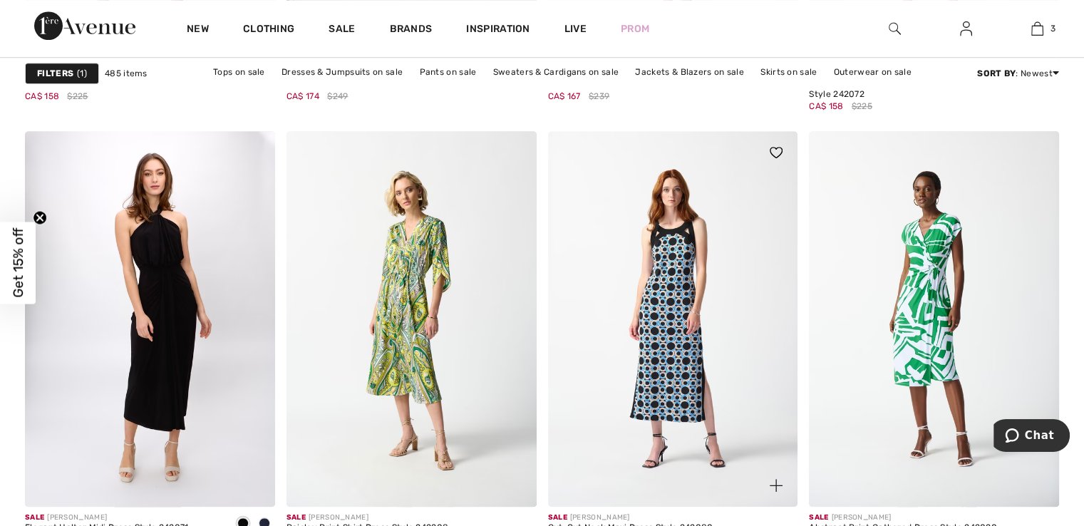
scroll to position [6554, 0]
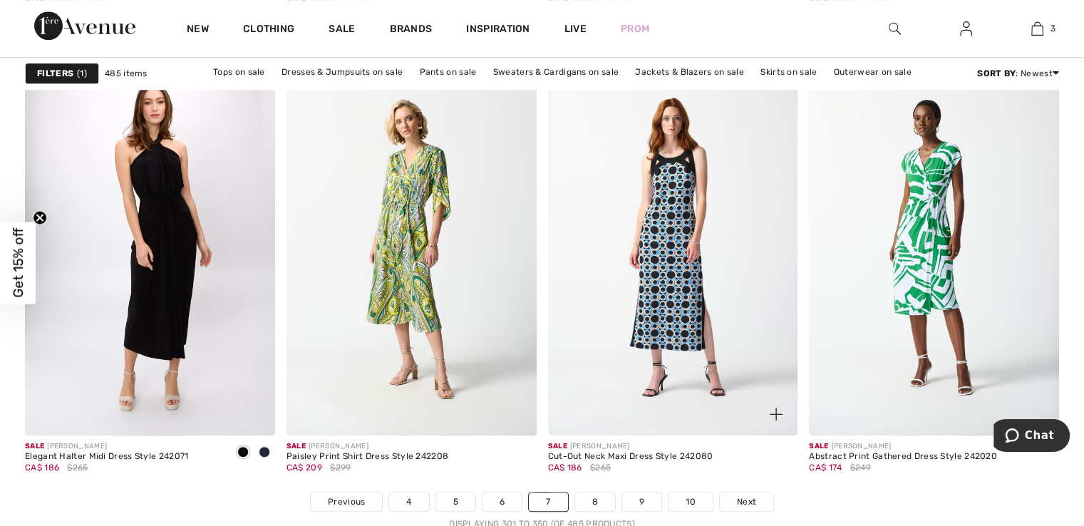
click at [680, 204] on img at bounding box center [673, 247] width 250 height 375
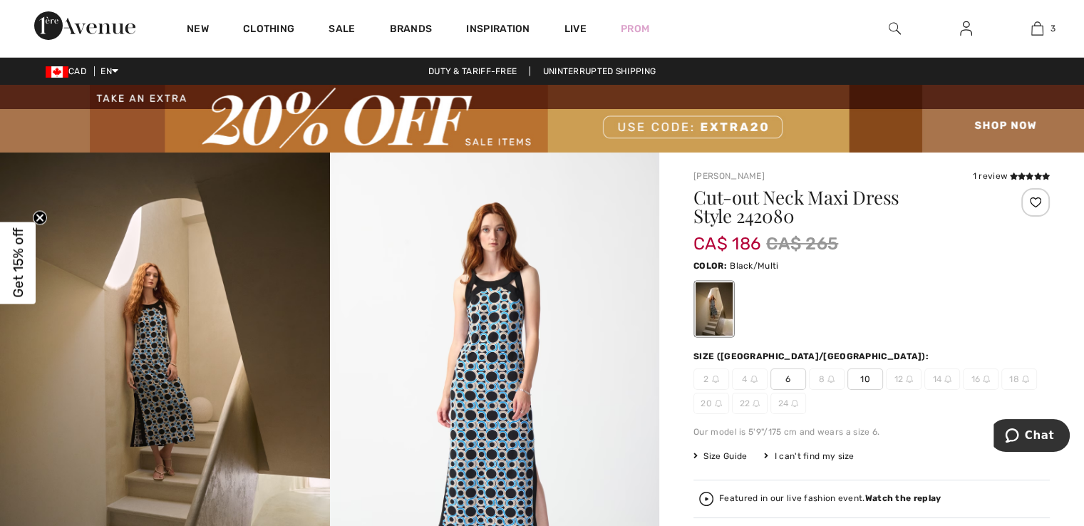
click at [790, 382] on span "6" at bounding box center [788, 378] width 36 height 21
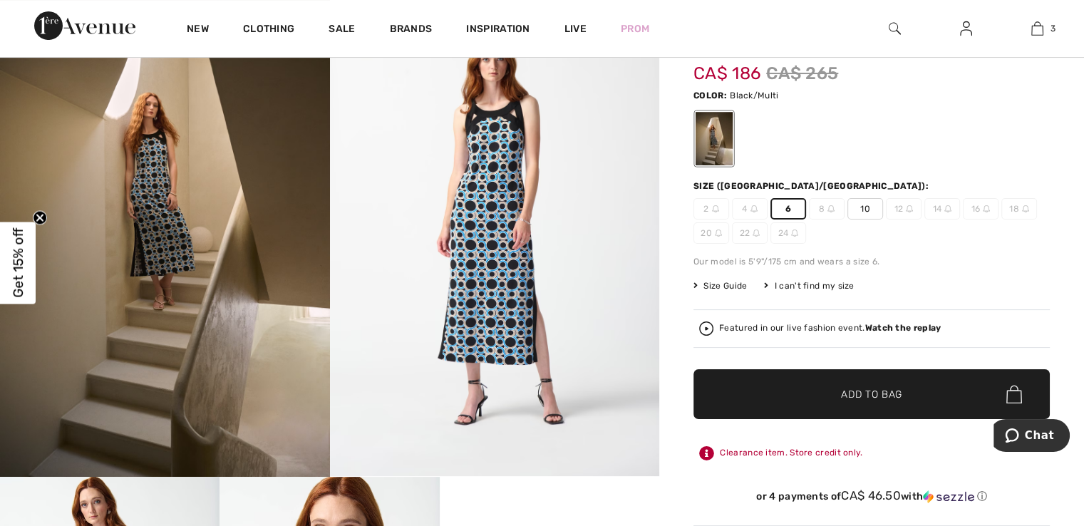
scroll to position [285, 0]
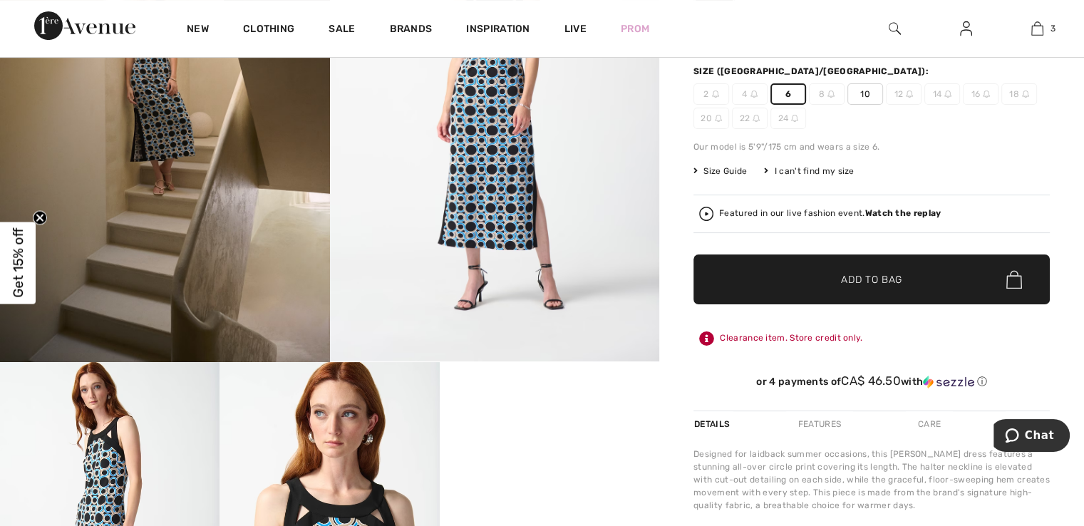
click at [846, 286] on span "✔ Added to Bag Add to Bag" at bounding box center [871, 279] width 356 height 50
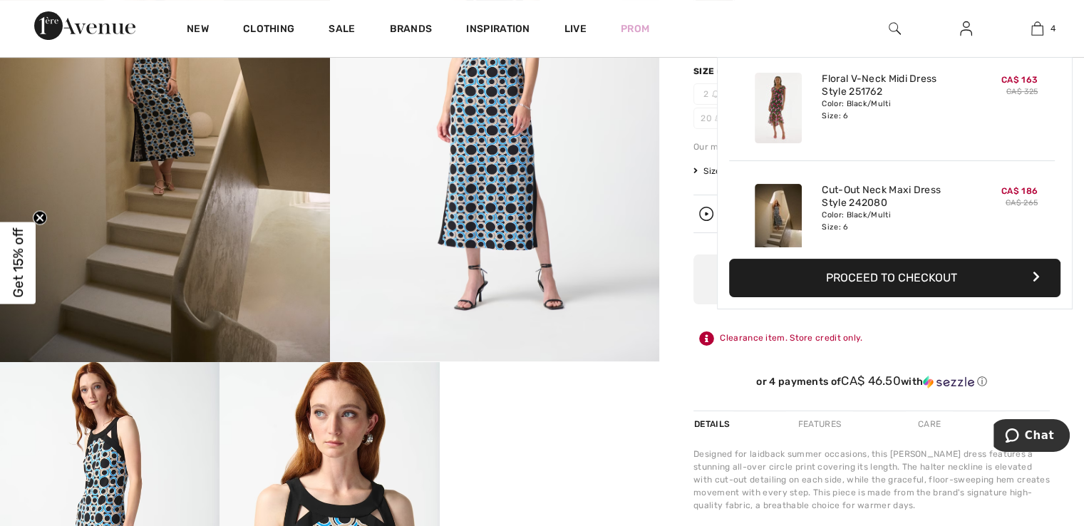
scroll to position [0, 0]
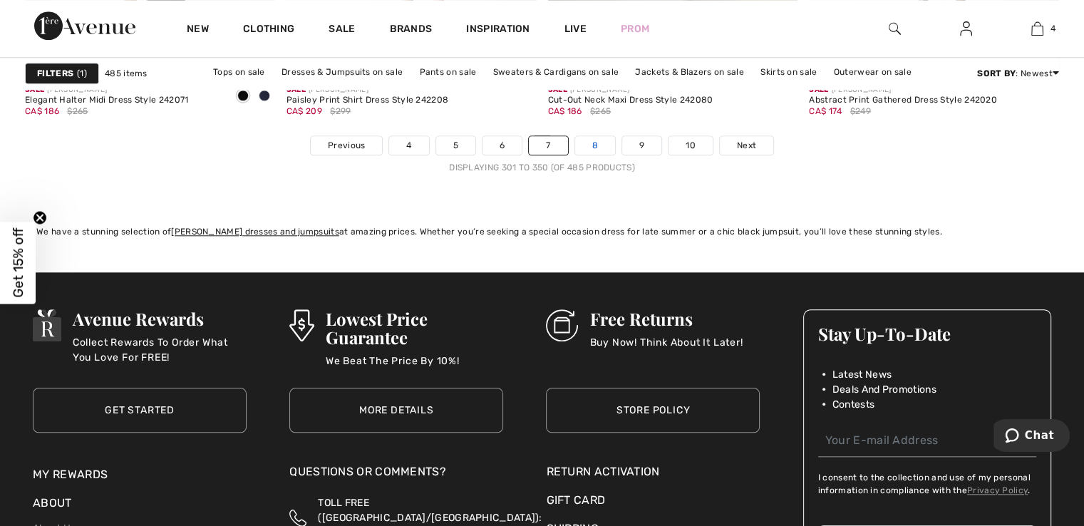
click at [595, 143] on link "8" at bounding box center [595, 145] width 40 height 19
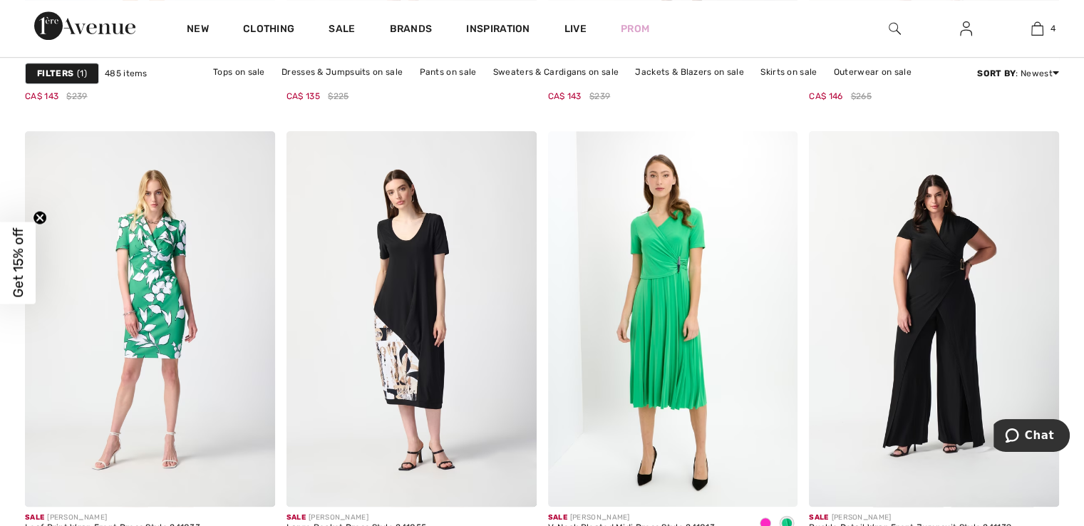
scroll to position [6839, 0]
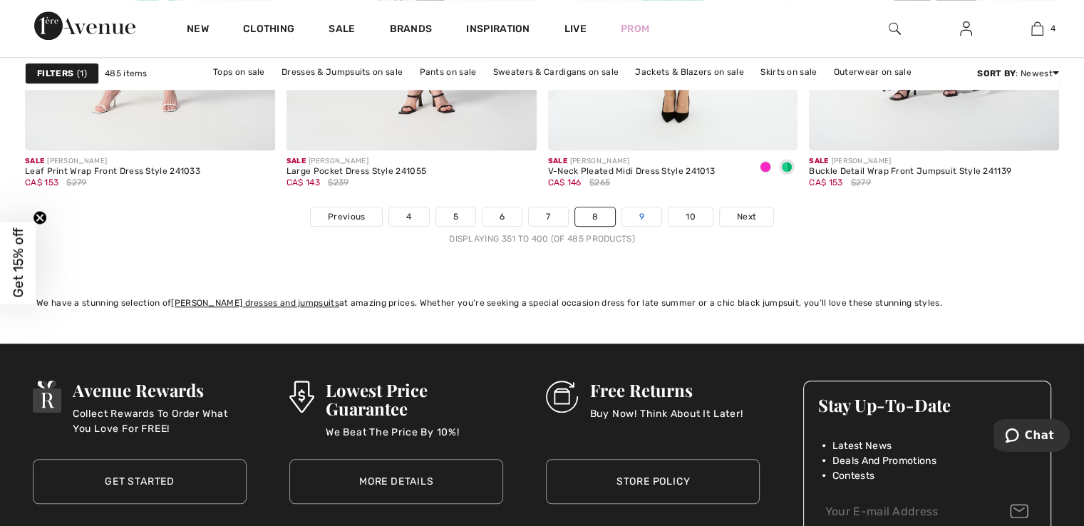
click at [640, 212] on link "9" at bounding box center [641, 216] width 39 height 19
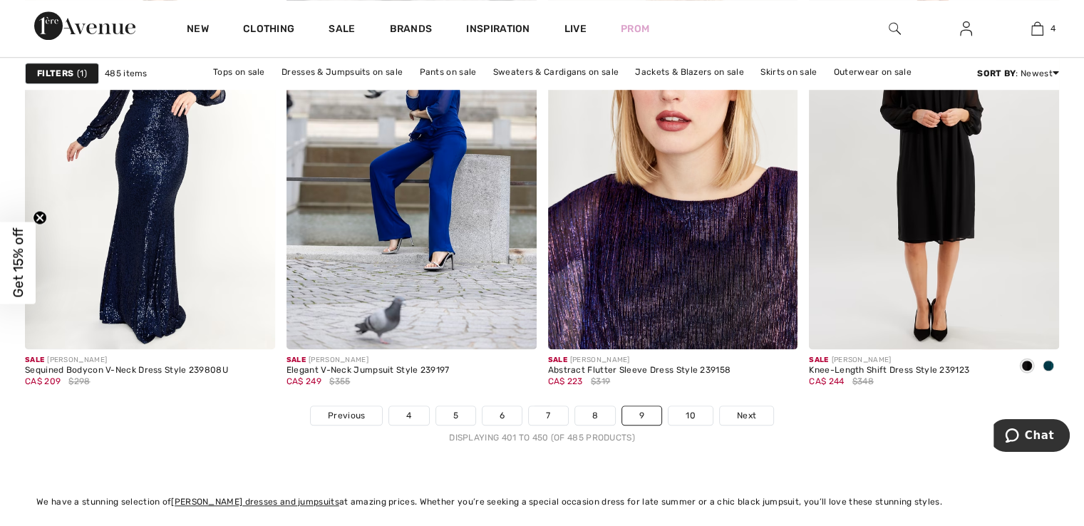
scroll to position [6768, 0]
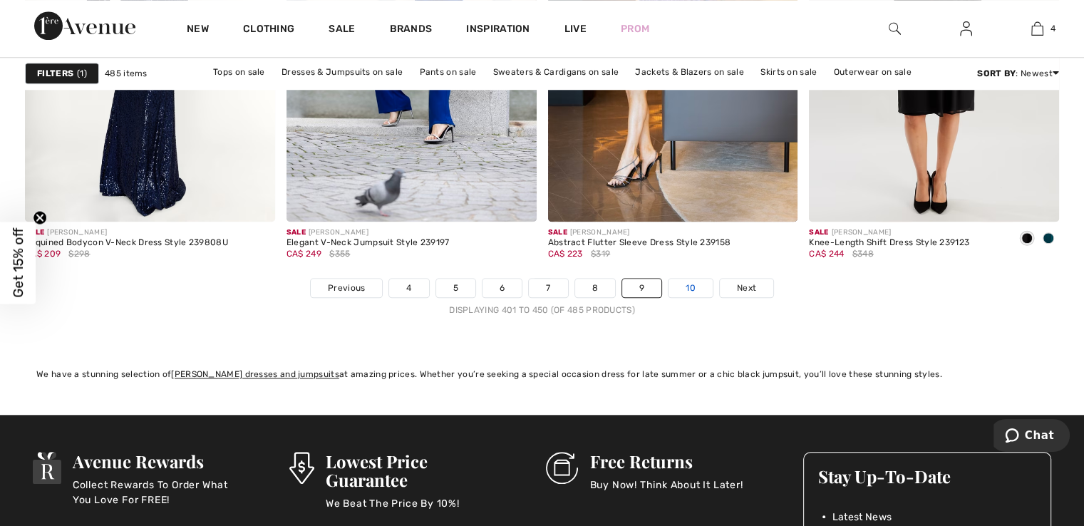
click at [695, 289] on link "10" at bounding box center [690, 288] width 44 height 19
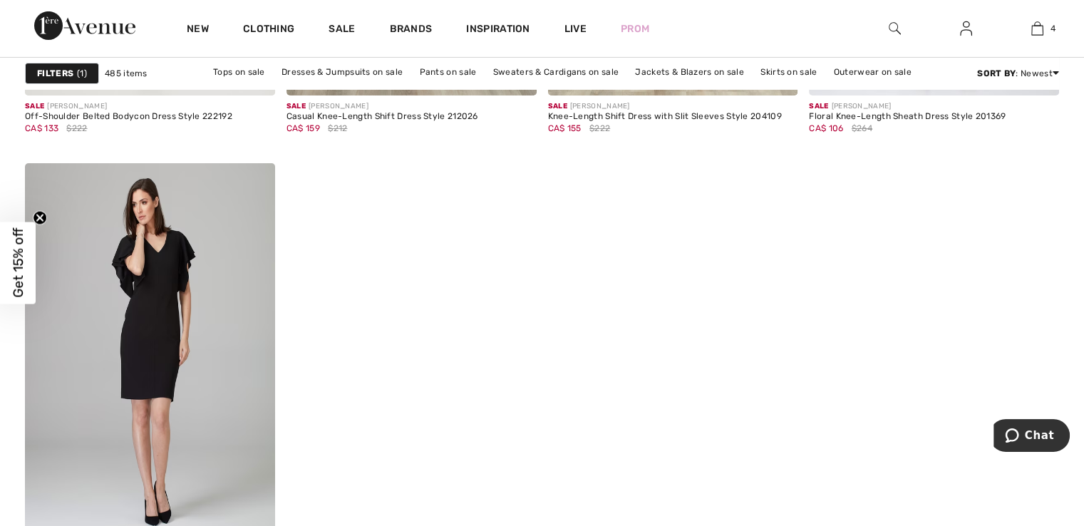
scroll to position [5272, 0]
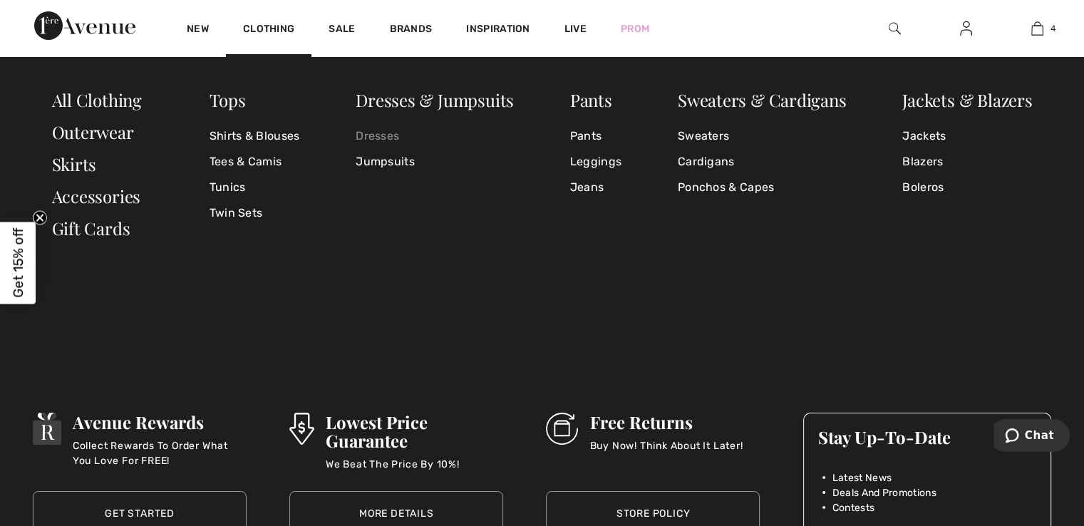
click at [377, 128] on link "Dresses" at bounding box center [434, 136] width 158 height 26
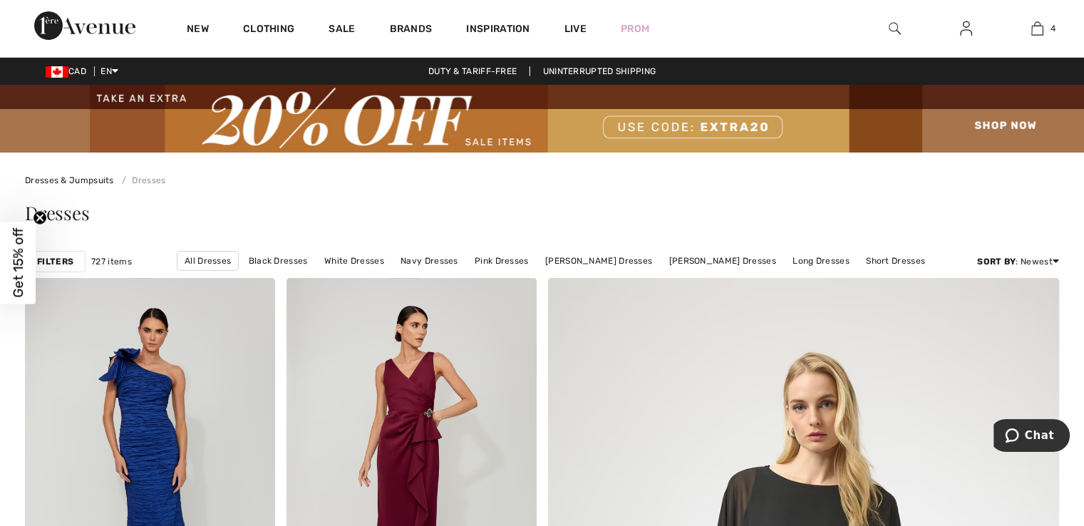
click at [57, 255] on strong "Filters" at bounding box center [55, 261] width 36 height 13
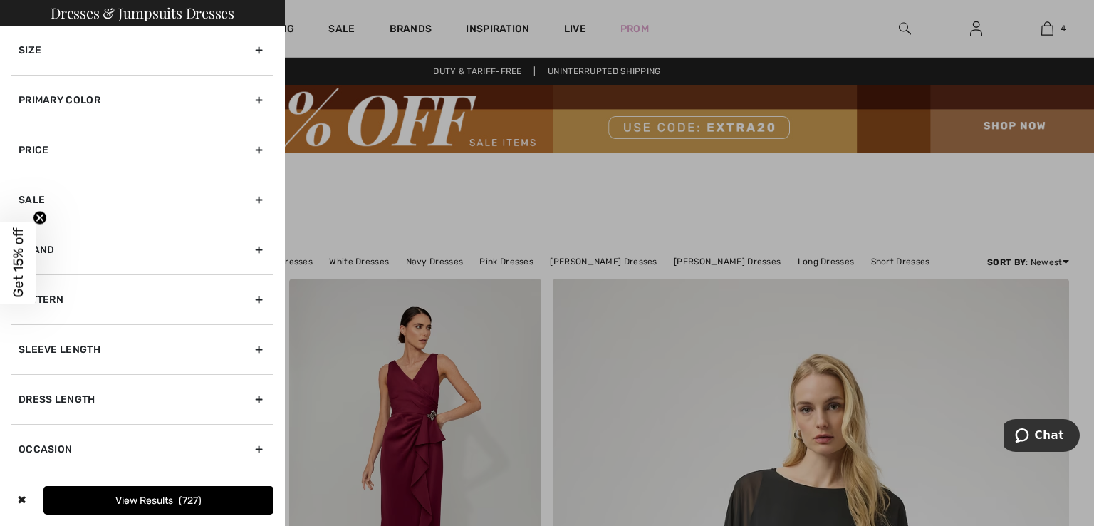
click at [88, 254] on div "Brand" at bounding box center [142, 249] width 262 height 50
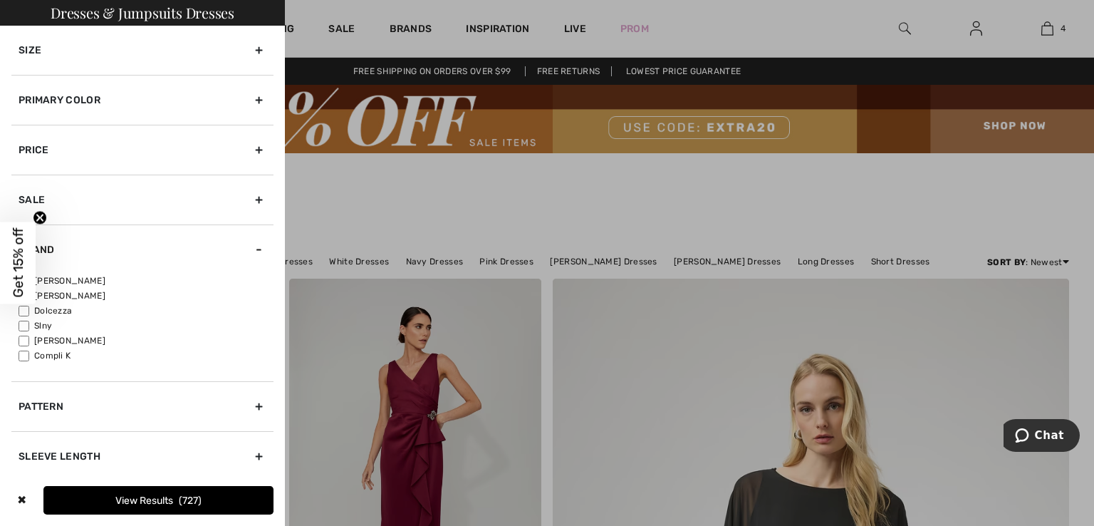
click at [96, 279] on label "[PERSON_NAME]" at bounding box center [146, 280] width 255 height 13
click at [29, 279] on input"] "[PERSON_NAME]" at bounding box center [24, 281] width 11 height 11
checkbox input"] "true"
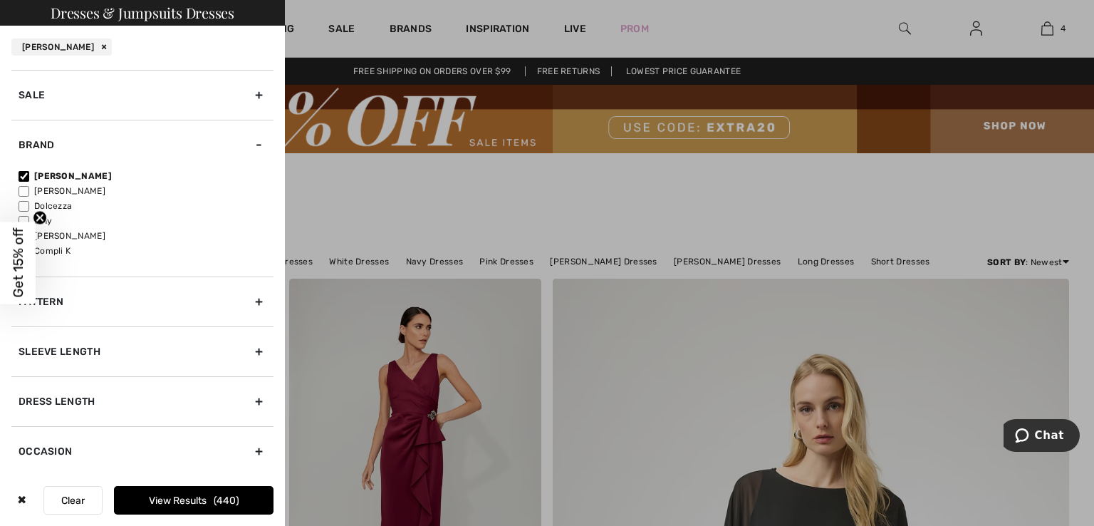
click at [127, 346] on div "Sleeve length" at bounding box center [142, 351] width 262 height 50
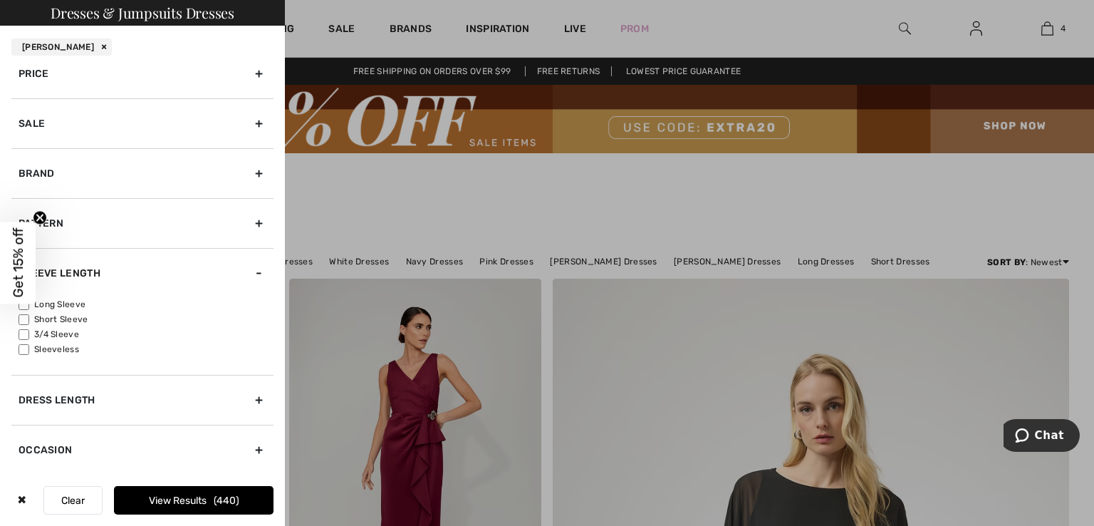
scroll to position [118, 0]
click at [83, 301] on label "Long Sleeve" at bounding box center [146, 305] width 255 height 13
click at [29, 301] on input"] "Long Sleeve" at bounding box center [24, 306] width 11 height 11
checkbox input"] "true"
click at [120, 390] on div "Dress Length" at bounding box center [142, 401] width 262 height 50
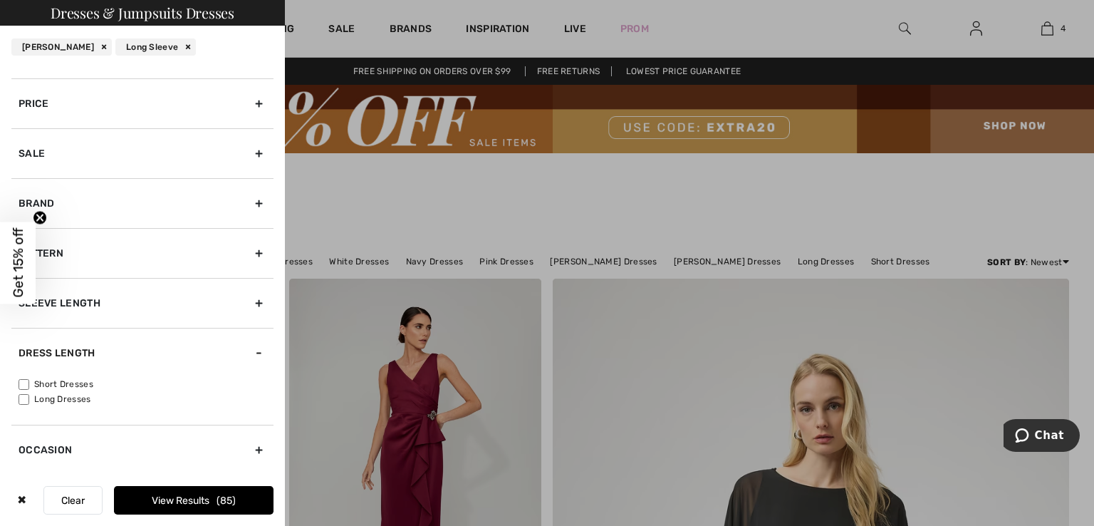
scroll to position [88, 0]
click at [89, 403] on label "Long Dresses" at bounding box center [146, 400] width 255 height 13
click at [29, 403] on input"] "Long Dresses" at bounding box center [24, 400] width 11 height 11
checkbox input"] "true"
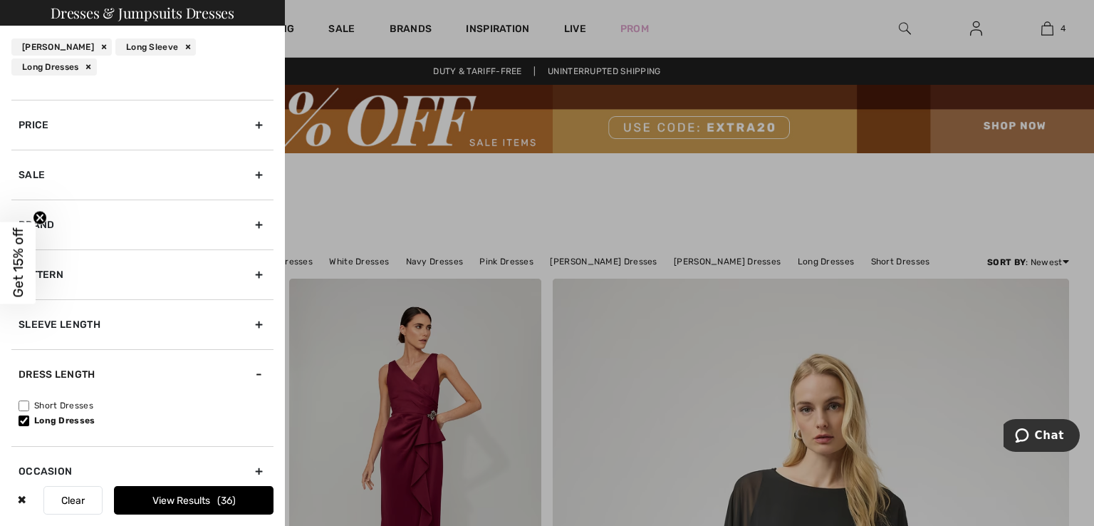
click at [170, 494] on button "View Results 36" at bounding box center [194, 500] width 160 height 28
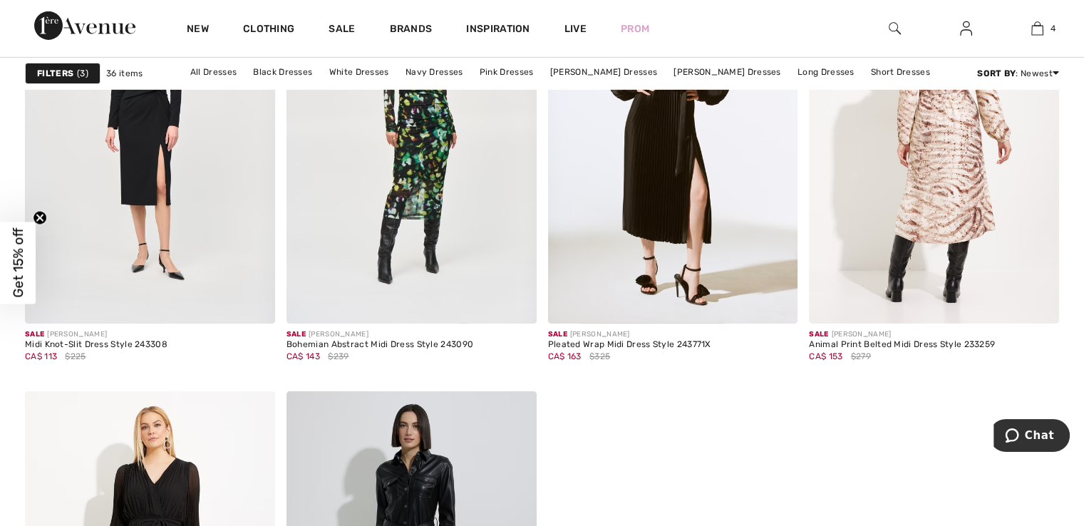
scroll to position [4987, 0]
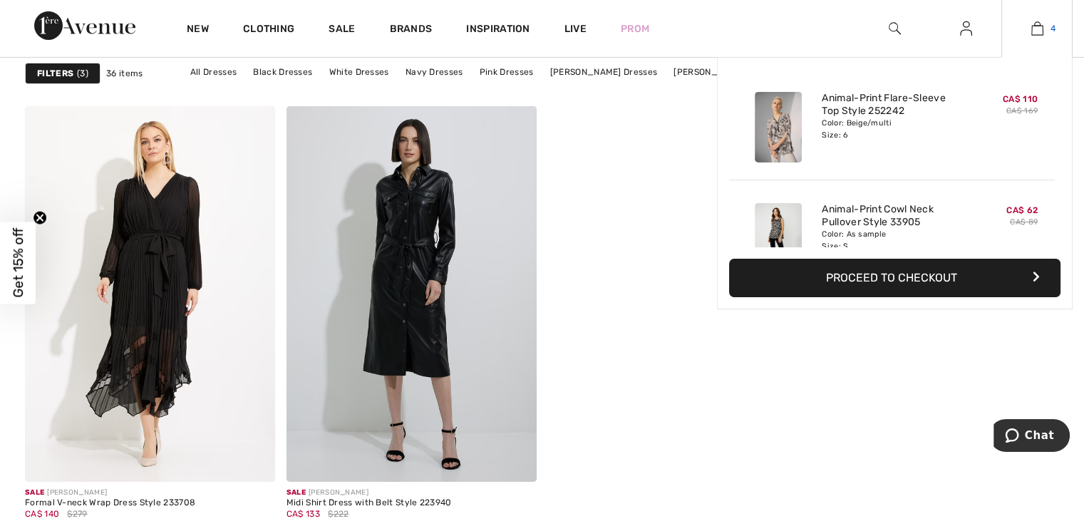
click at [1042, 31] on link "4" at bounding box center [1037, 28] width 70 height 17
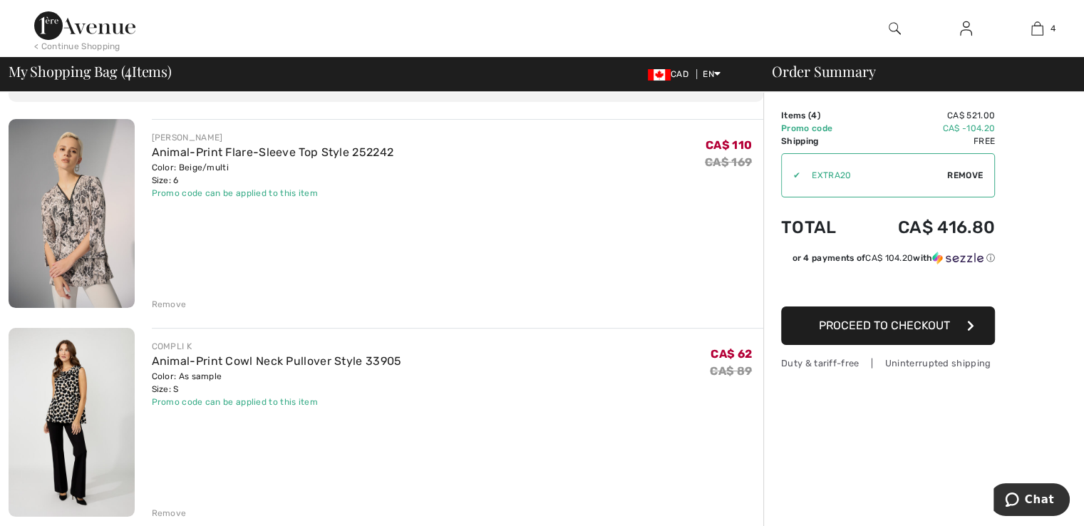
scroll to position [232, 0]
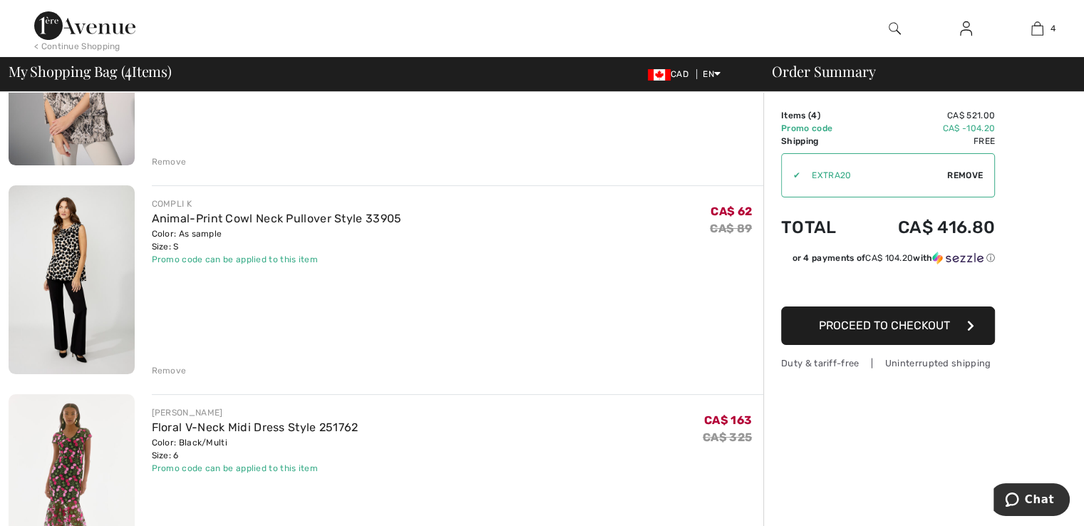
click at [183, 365] on div "Remove" at bounding box center [169, 370] width 35 height 13
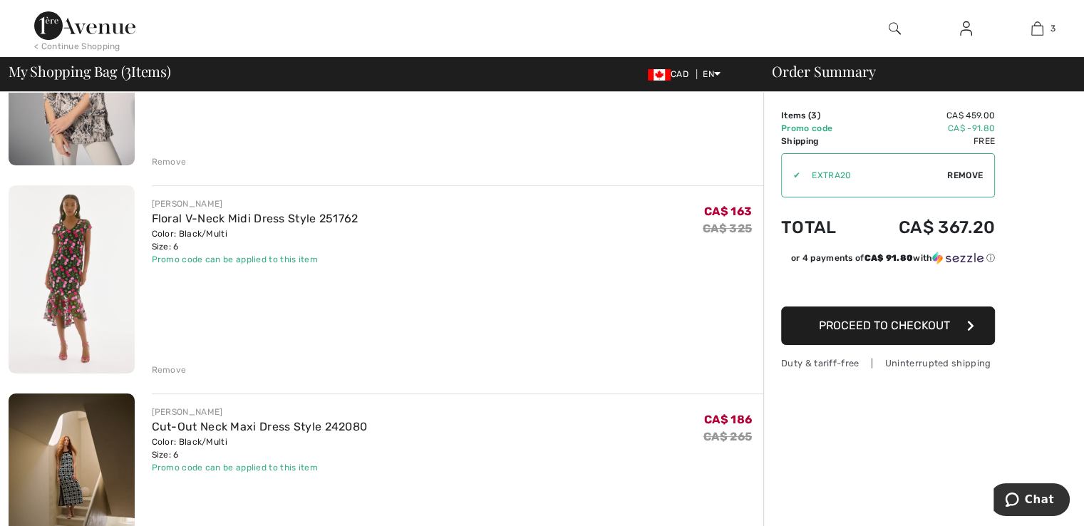
click at [167, 363] on div "Remove" at bounding box center [169, 369] width 35 height 13
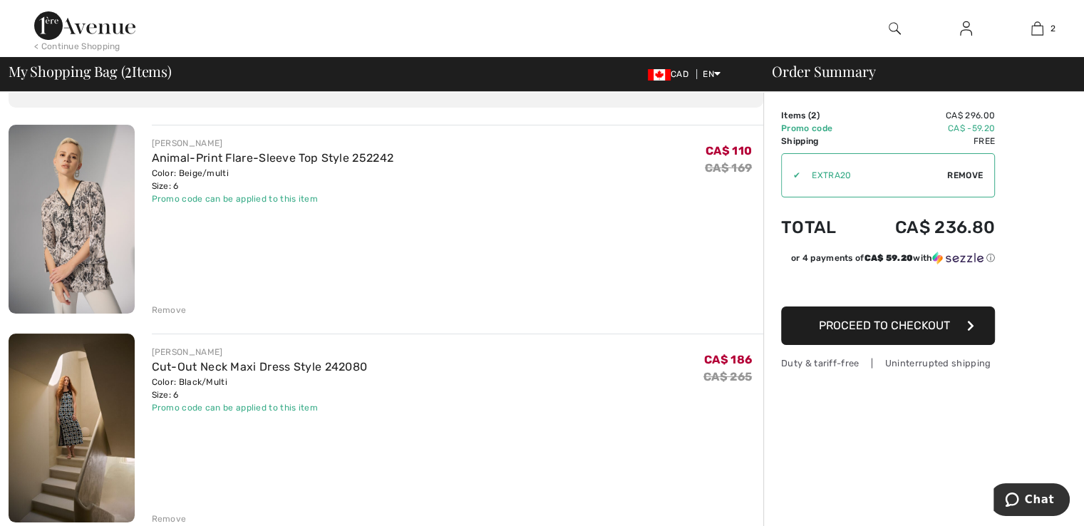
scroll to position [0, 0]
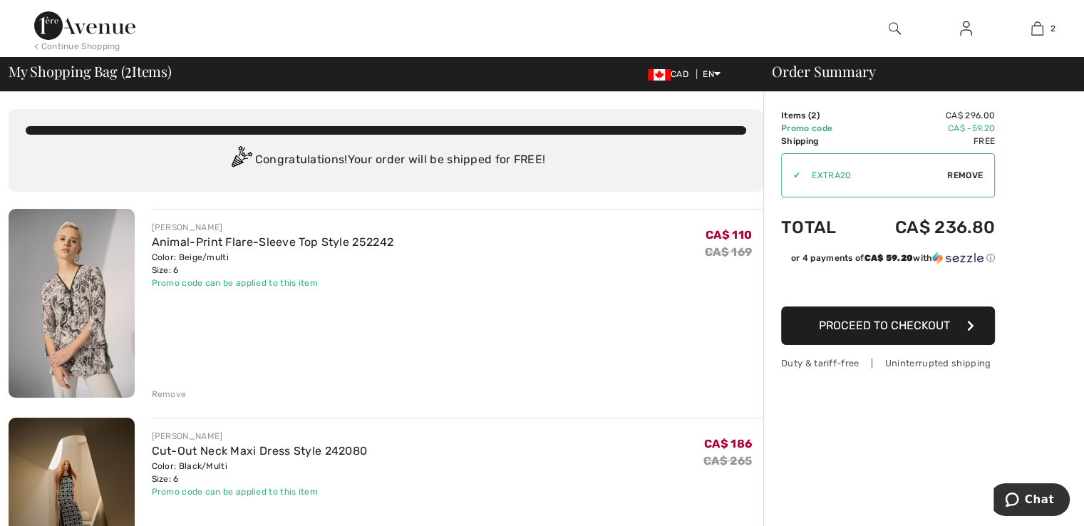
click at [82, 460] on img at bounding box center [72, 511] width 126 height 189
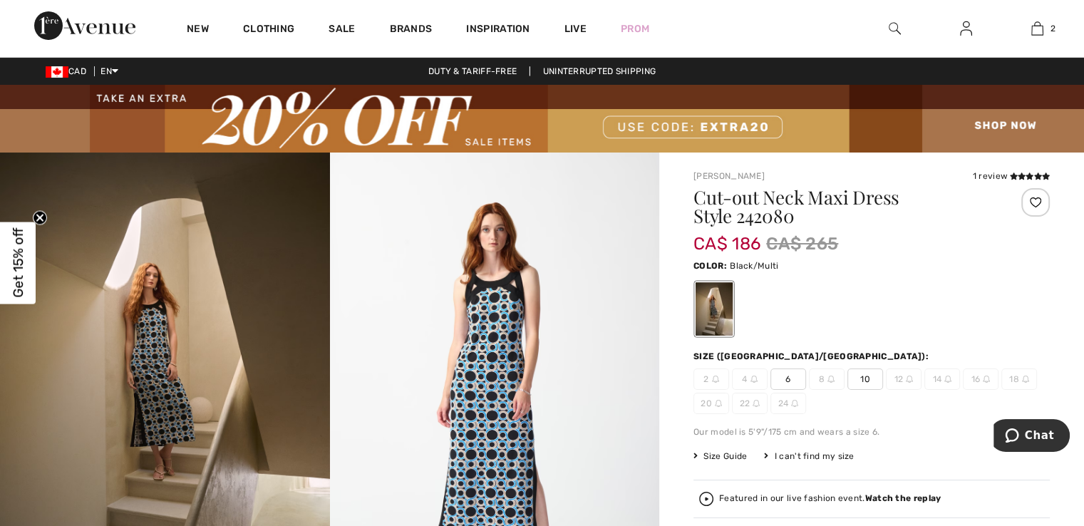
click at [499, 306] on img at bounding box center [495, 399] width 330 height 494
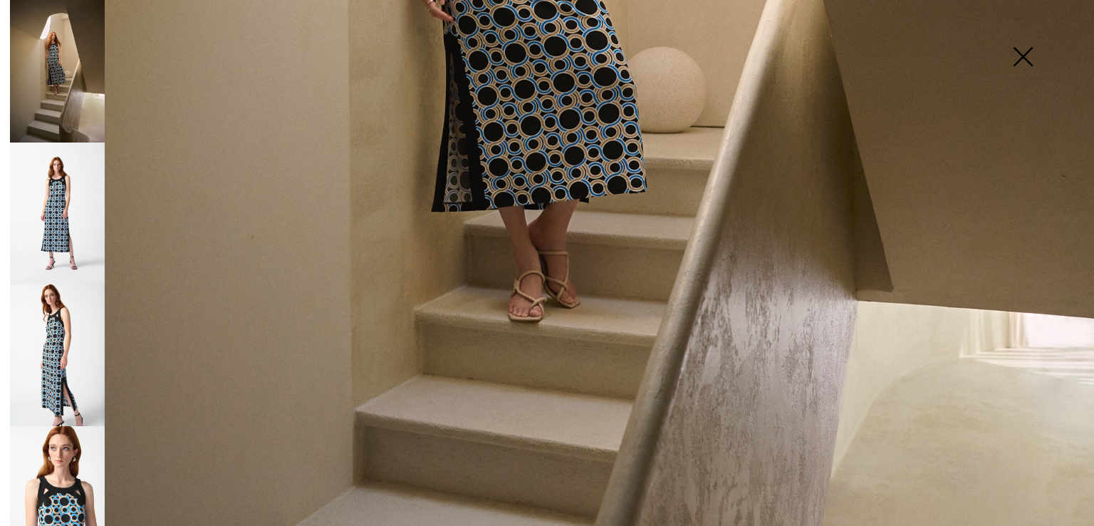
scroll to position [855, 0]
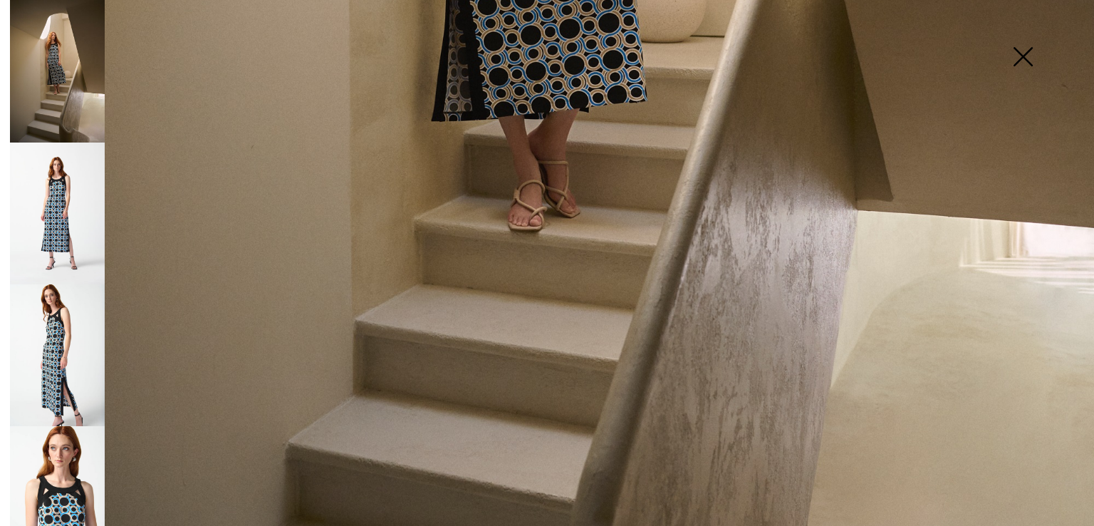
click at [68, 199] on img at bounding box center [57, 213] width 95 height 142
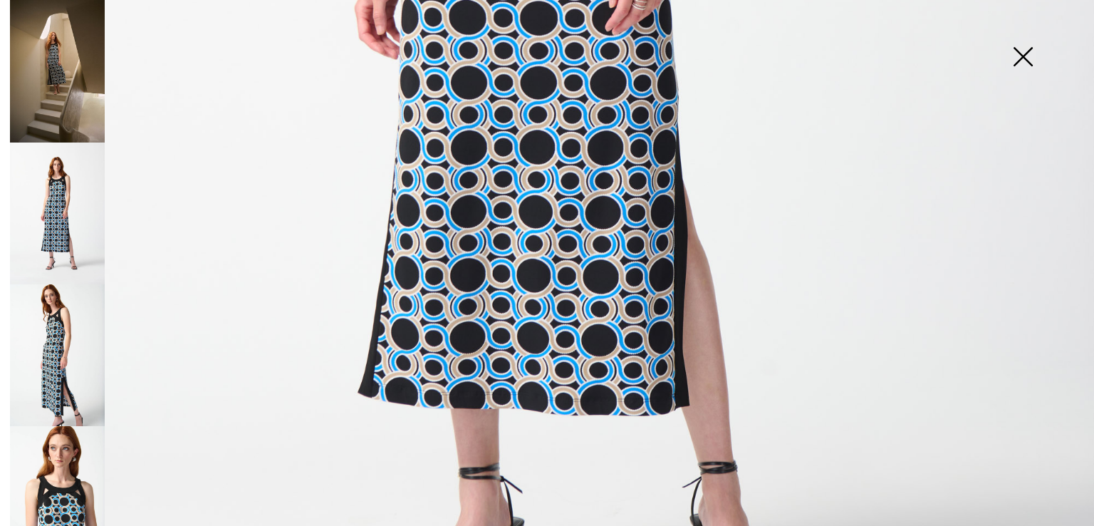
scroll to position [296, 0]
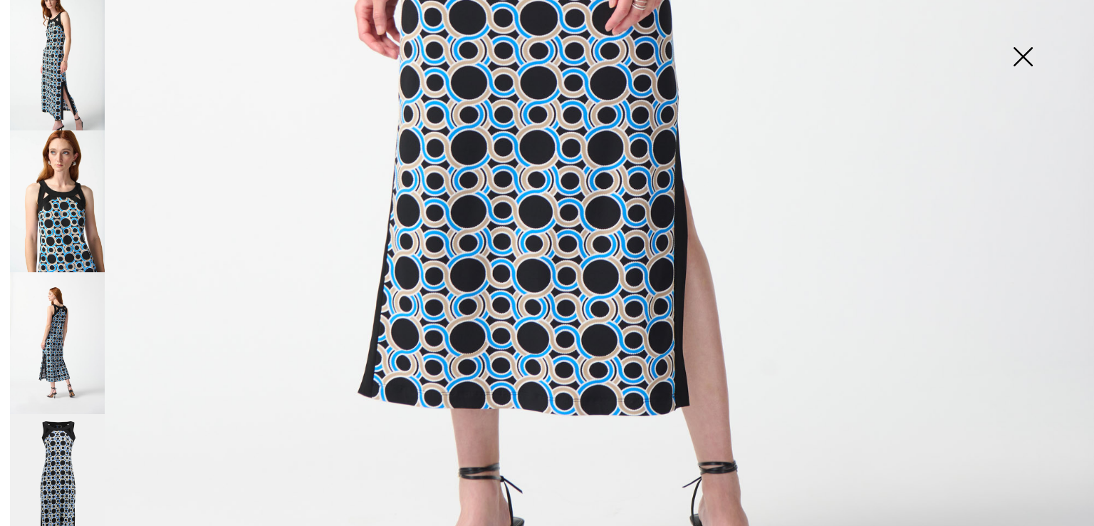
click at [59, 425] on img at bounding box center [57, 485] width 95 height 142
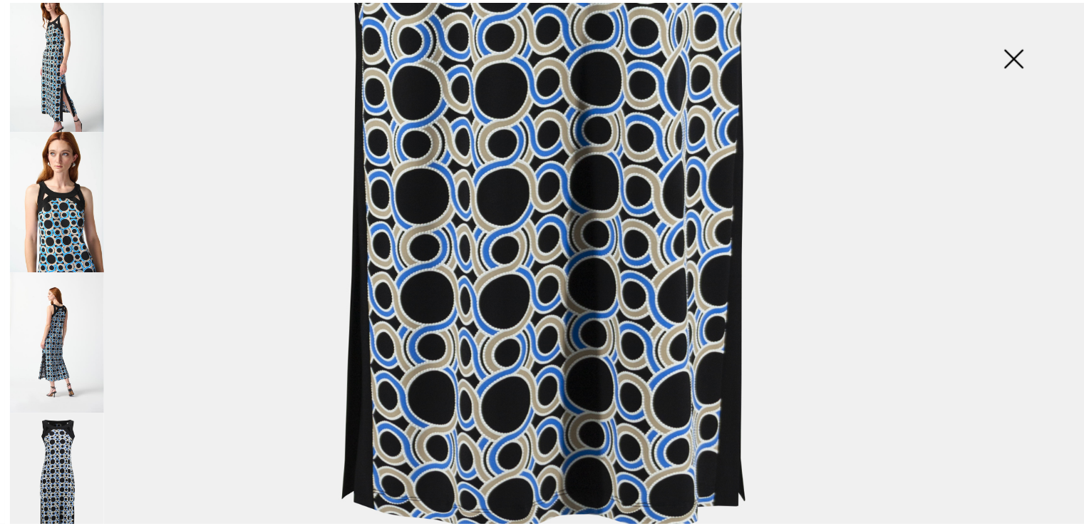
scroll to position [1100, 0]
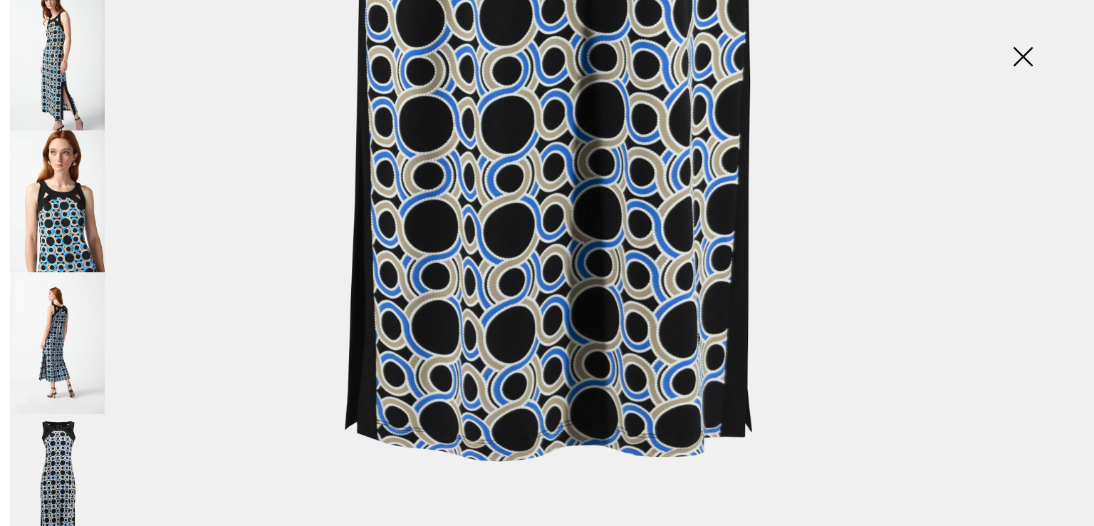
click at [1029, 50] on img at bounding box center [1022, 57] width 71 height 73
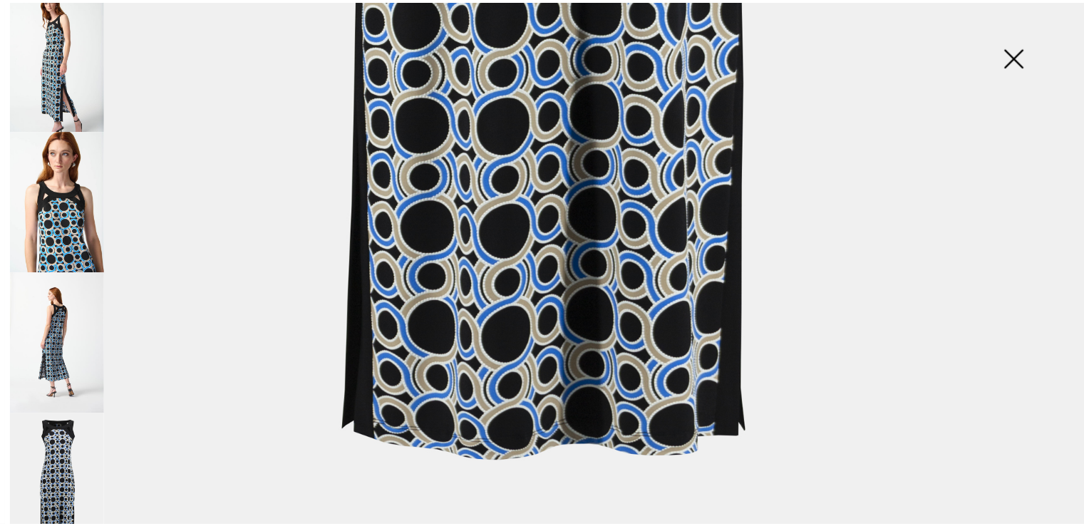
scroll to position [1083, 0]
